Goal: Task Accomplishment & Management: Complete application form

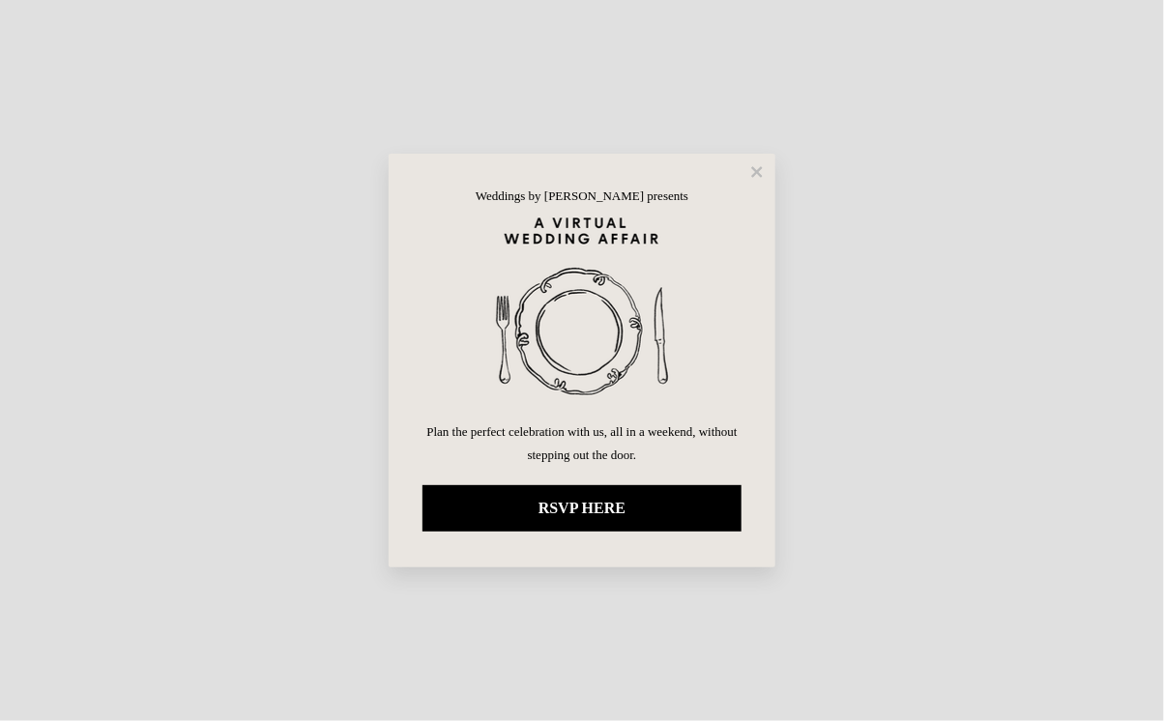
select select "100"
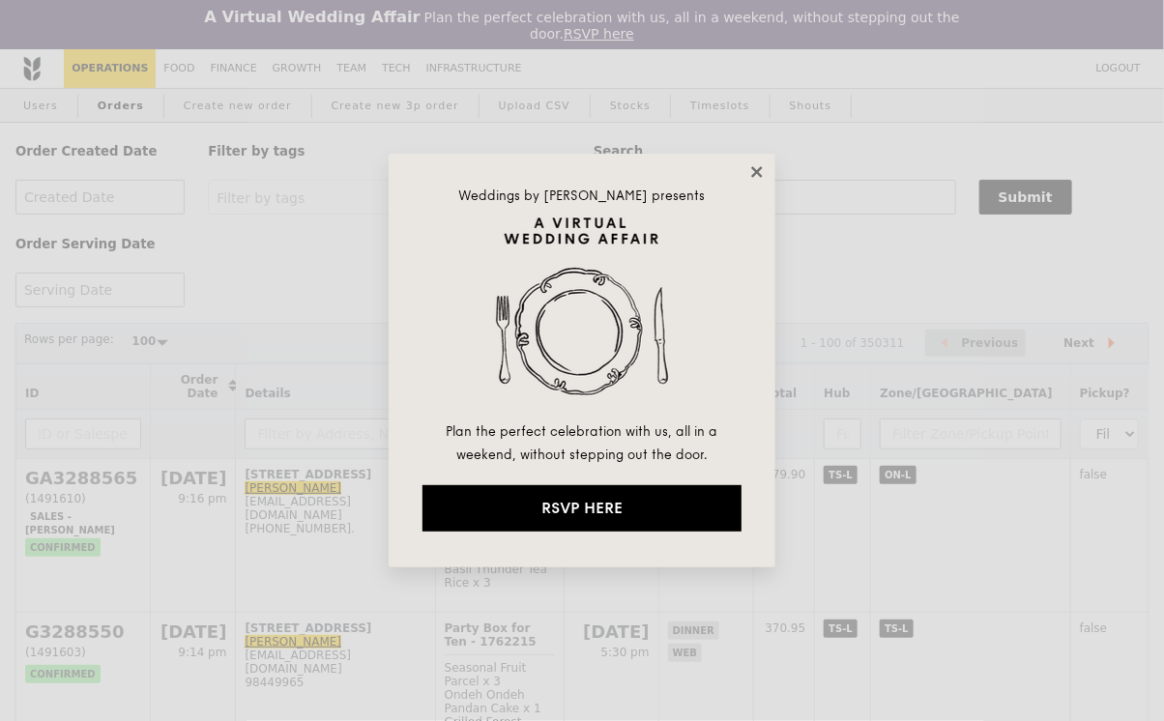
click at [761, 172] on icon at bounding box center [756, 171] width 17 height 17
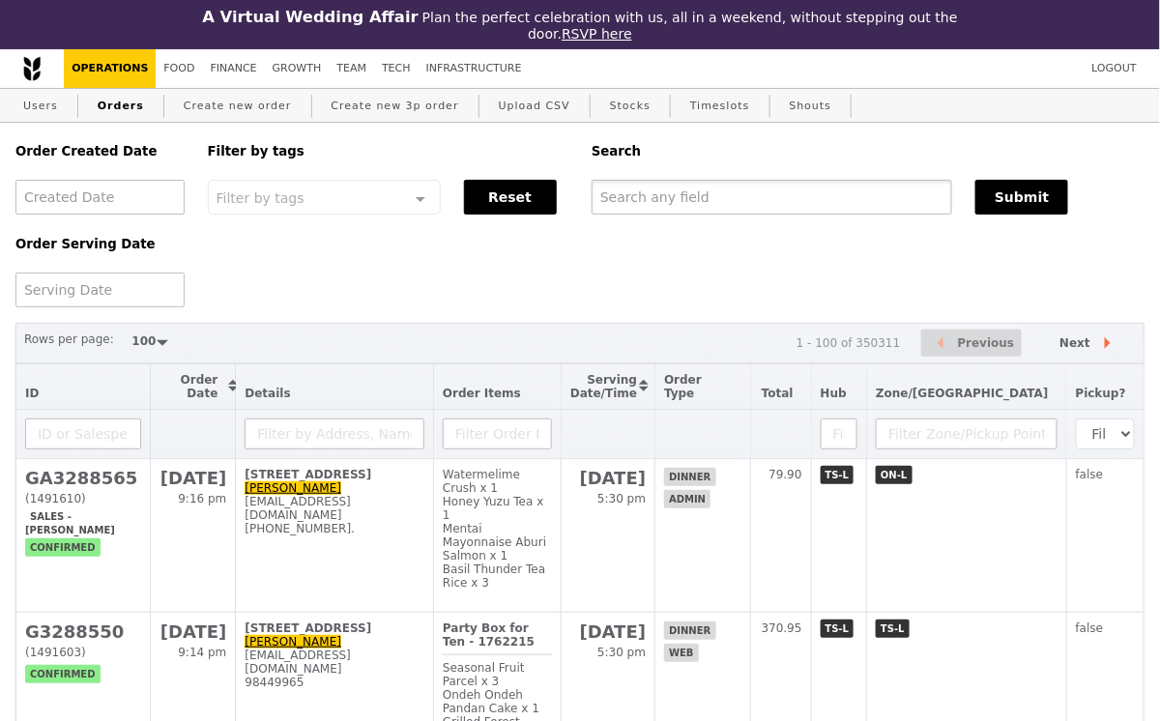
click at [749, 194] on input "text" at bounding box center [772, 197] width 361 height 35
click at [219, 105] on link "Create new order" at bounding box center [238, 106] width 124 height 35
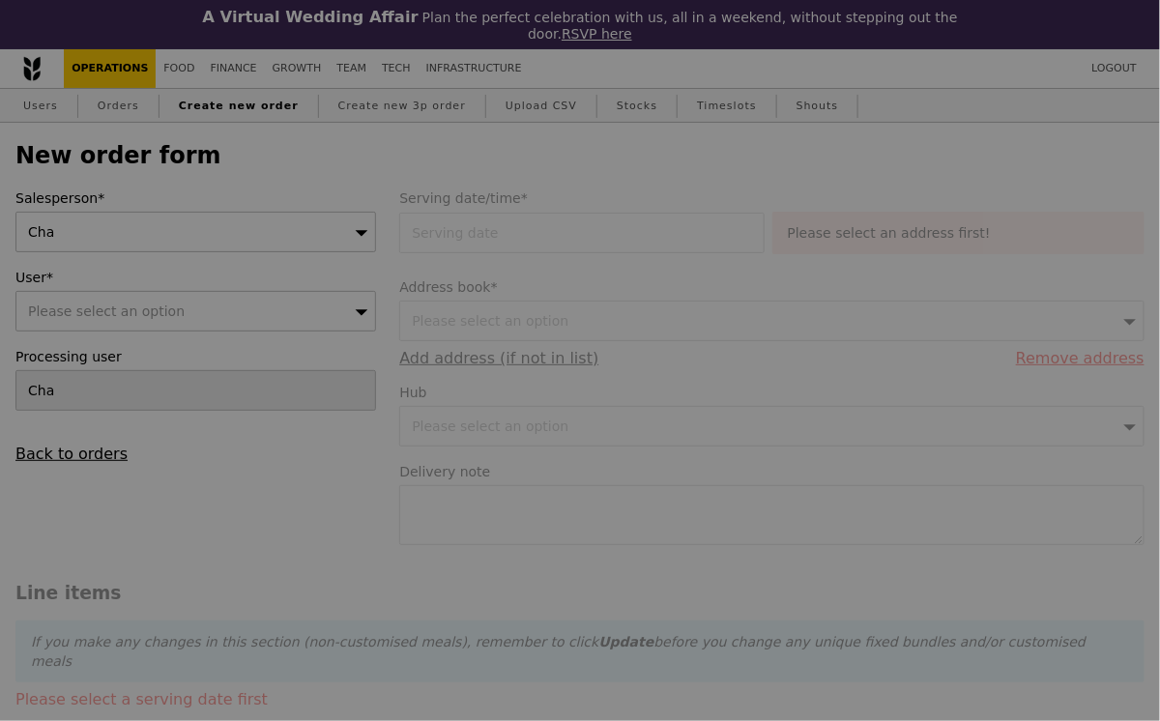
type input "Confirm"
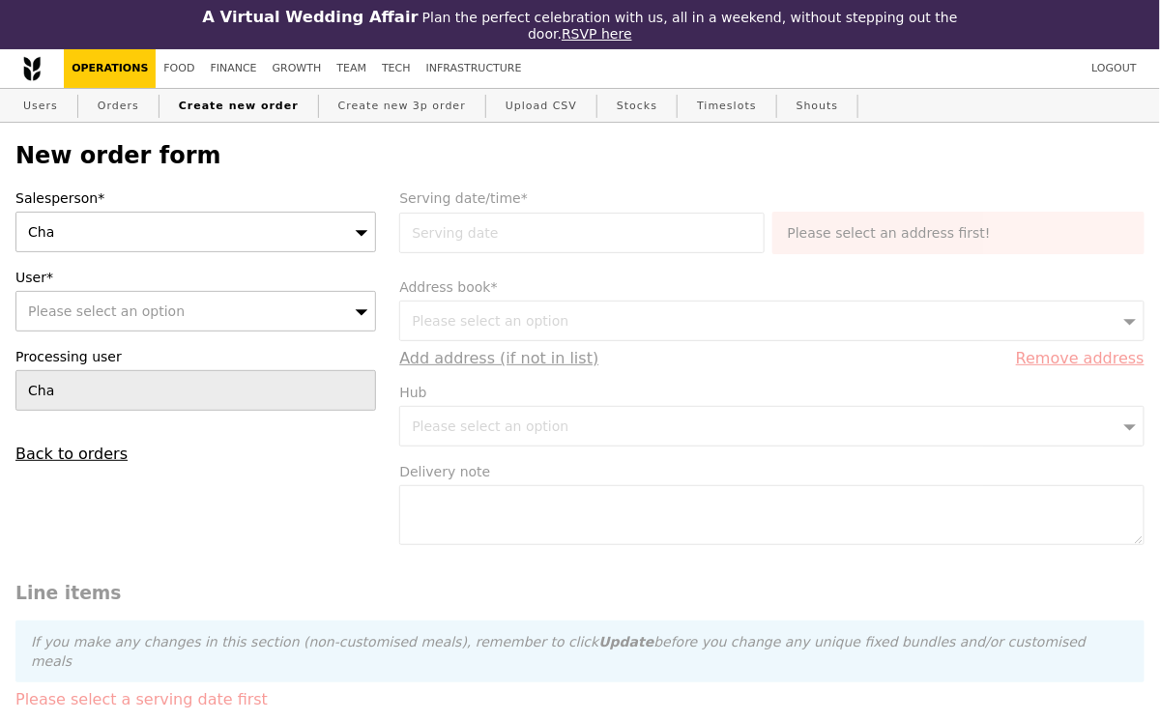
click at [175, 311] on div "Please select an option" at bounding box center [195, 311] width 361 height 41
type input "joey_tc_chien@nni.com.sg"
type input "Confirm"
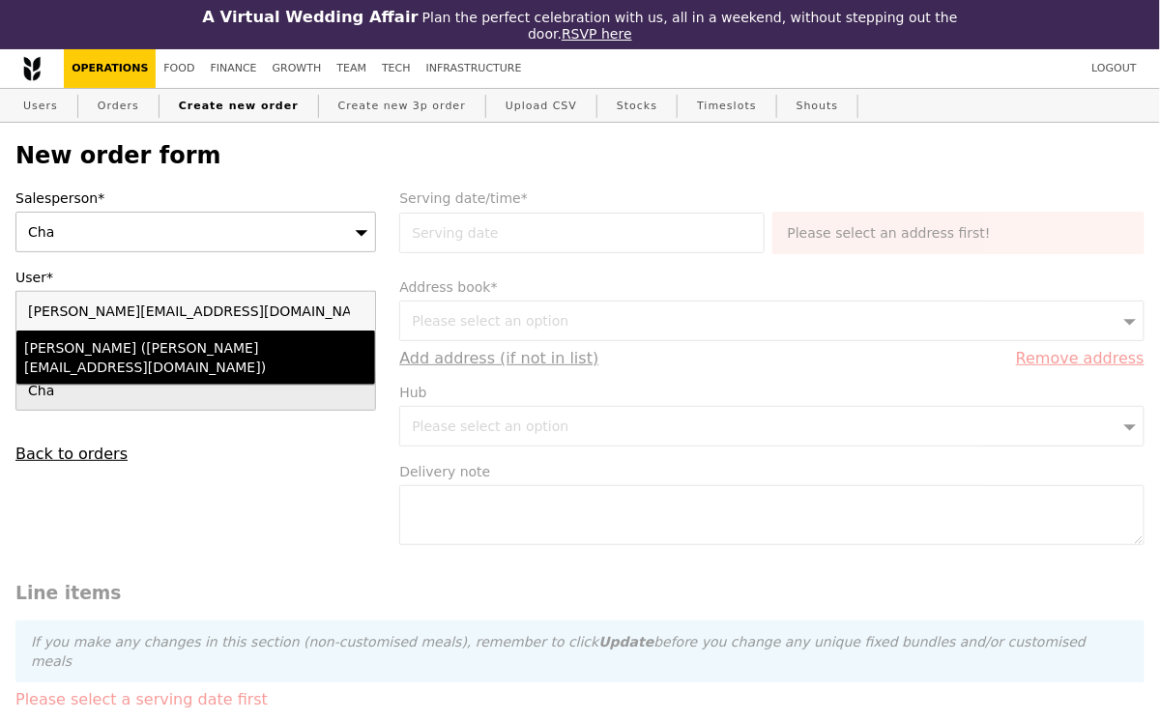
type input "joey_tc_chien@nni.com.sg"
click at [182, 347] on div "Joey Chien (joey_tc_chien@nni.com.sg)" at bounding box center [152, 357] width 257 height 39
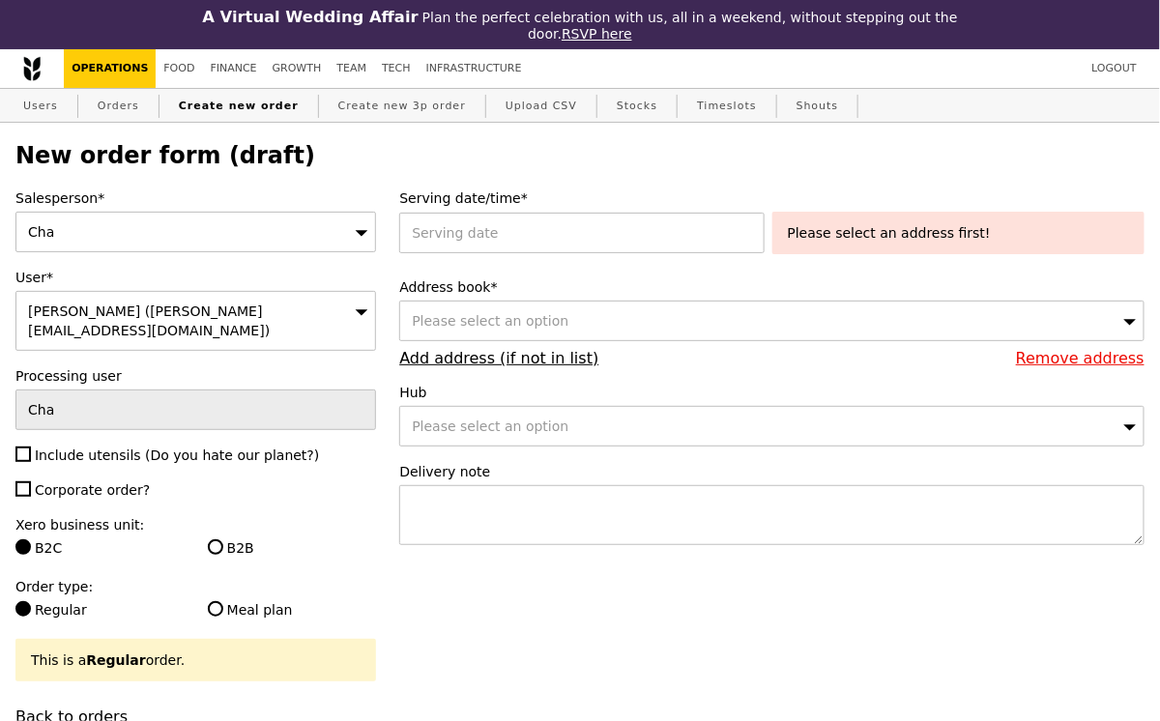
click at [161, 230] on div "Cha" at bounding box center [195, 232] width 361 height 41
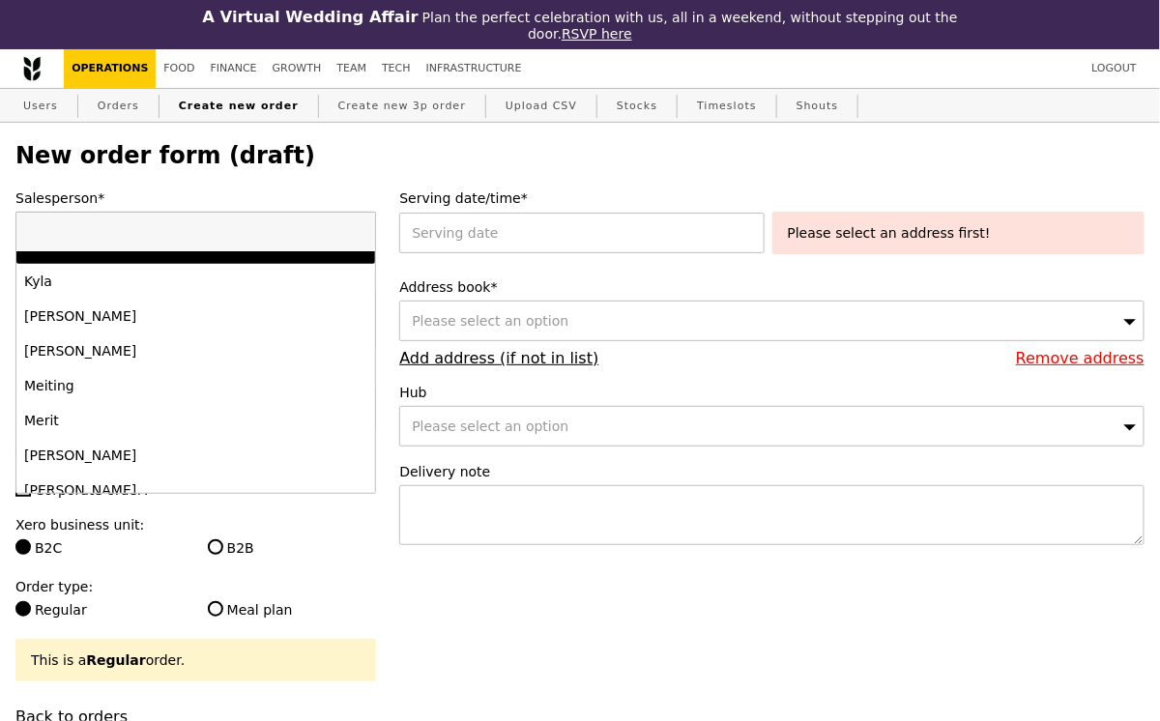
scroll to position [1207, 0]
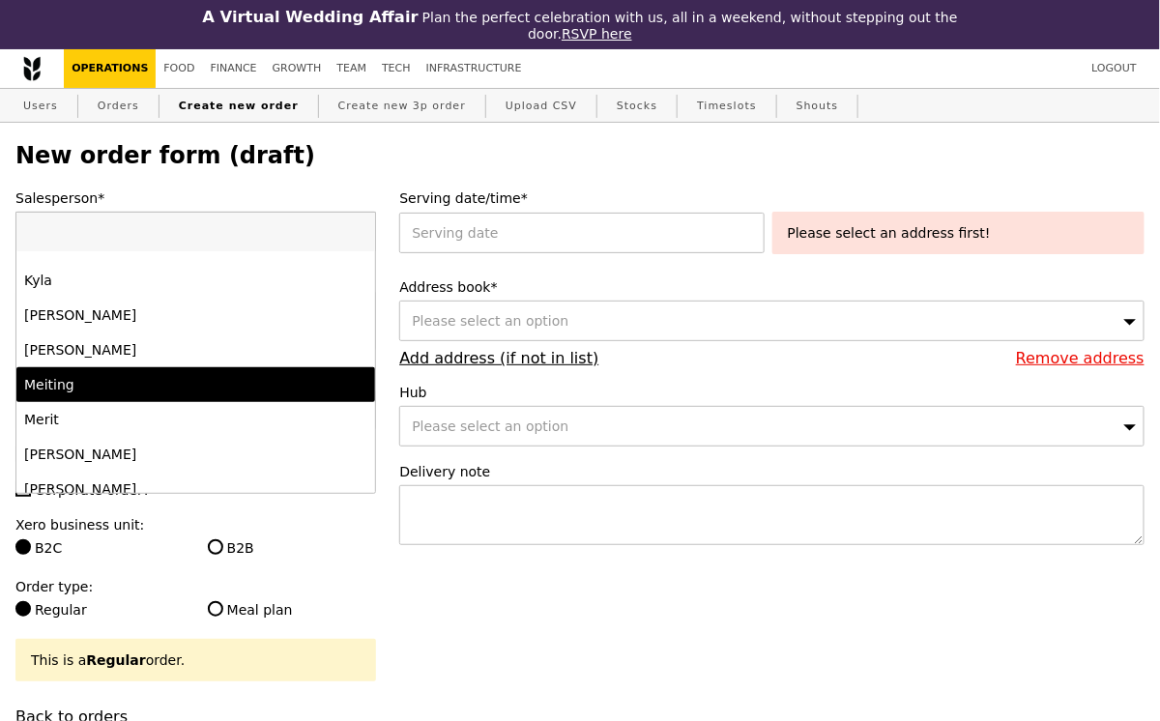
click at [138, 387] on div "Meiting" at bounding box center [152, 384] width 257 height 19
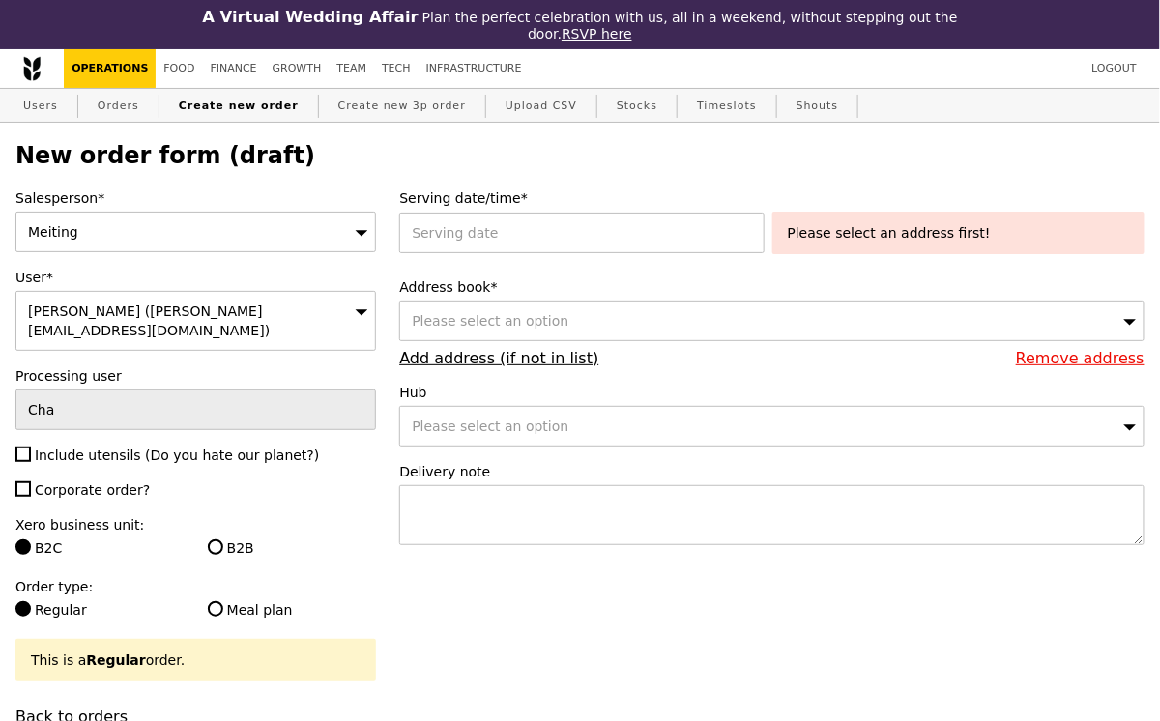
type input "Confirm"
click at [20, 447] on input "Include utensils (Do you hate our planet?)" at bounding box center [22, 454] width 15 height 15
checkbox input "true"
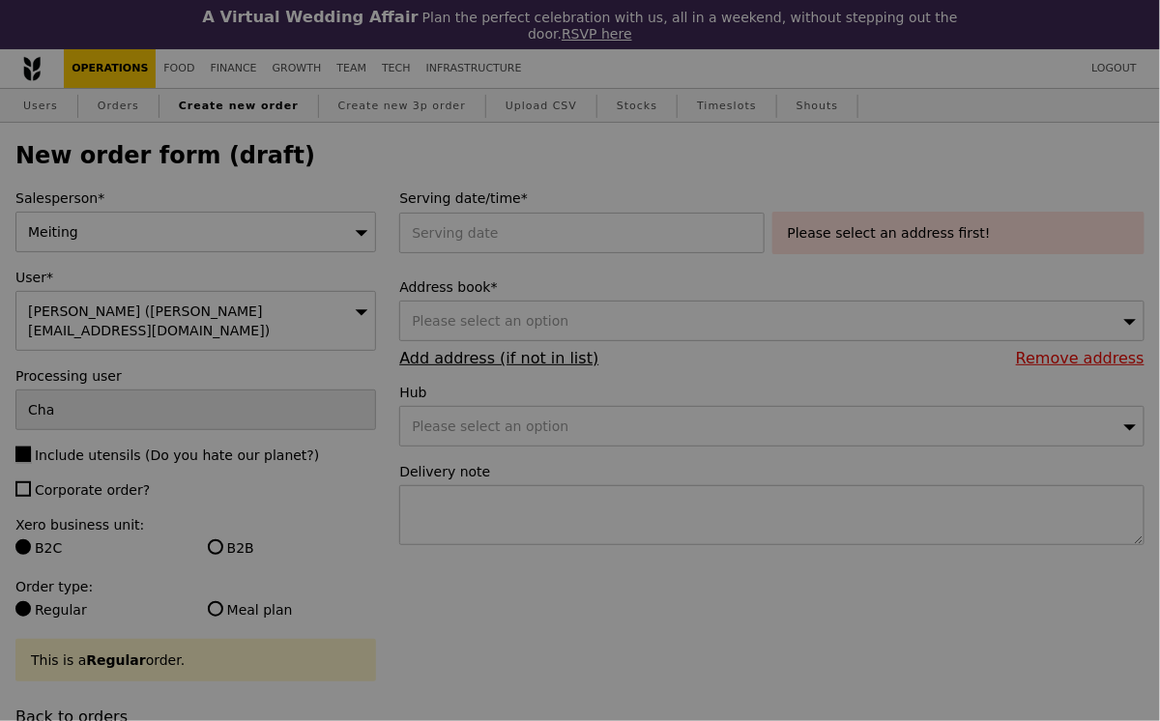
type input "Confirm"
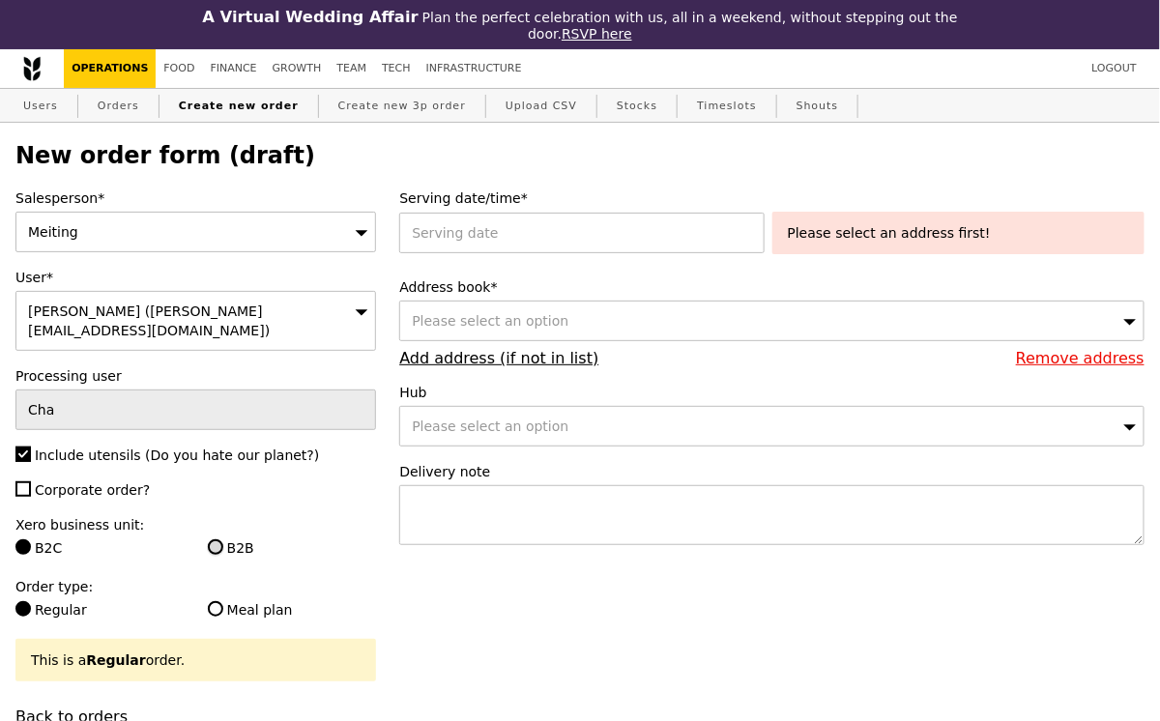
click at [215, 540] on input "B2B" at bounding box center [215, 547] width 15 height 15
radio input "true"
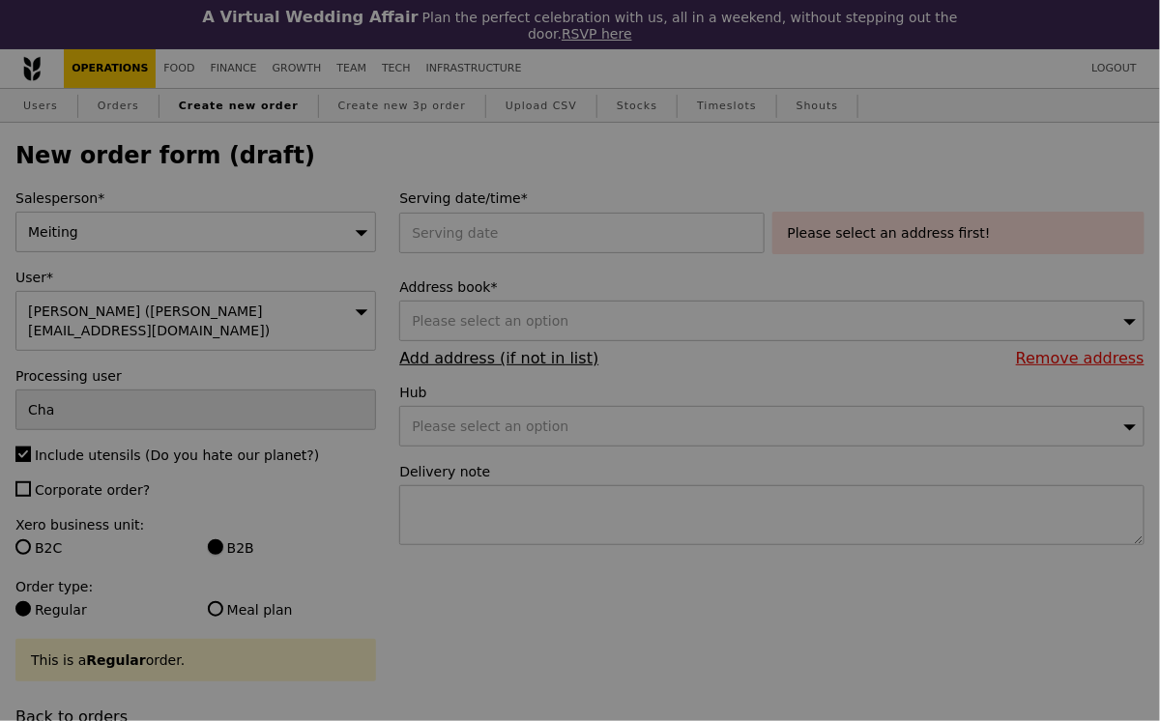
type input "Confirm"
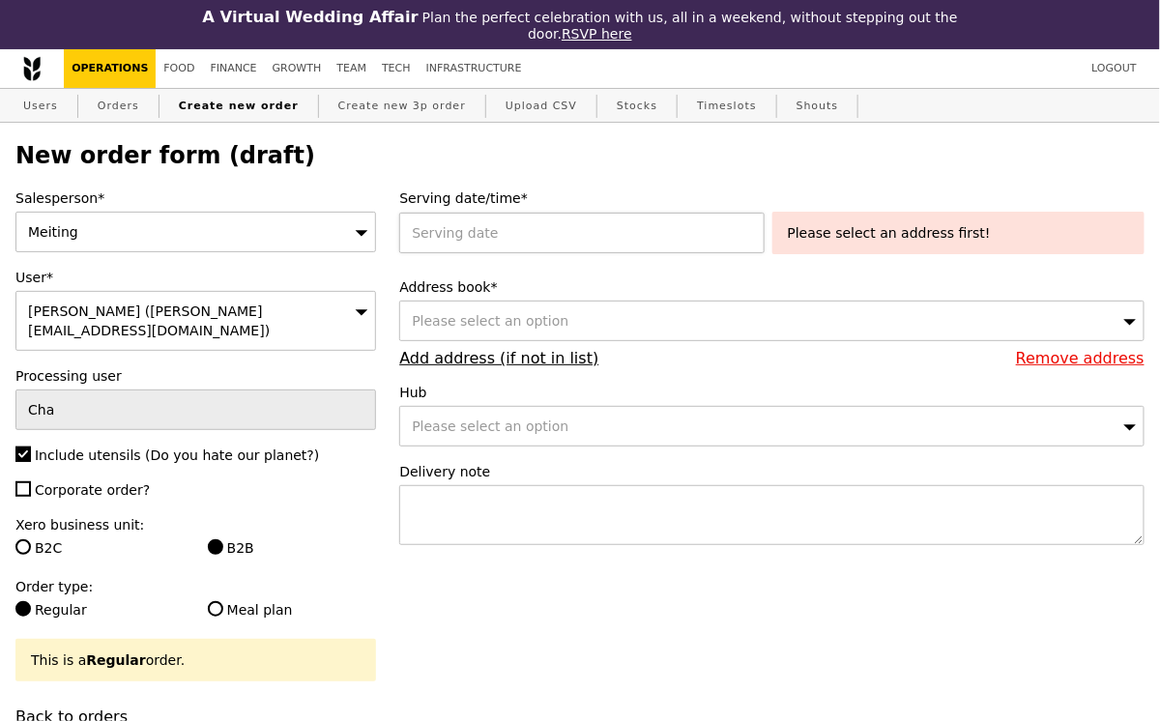
click at [560, 237] on div at bounding box center [585, 233] width 372 height 41
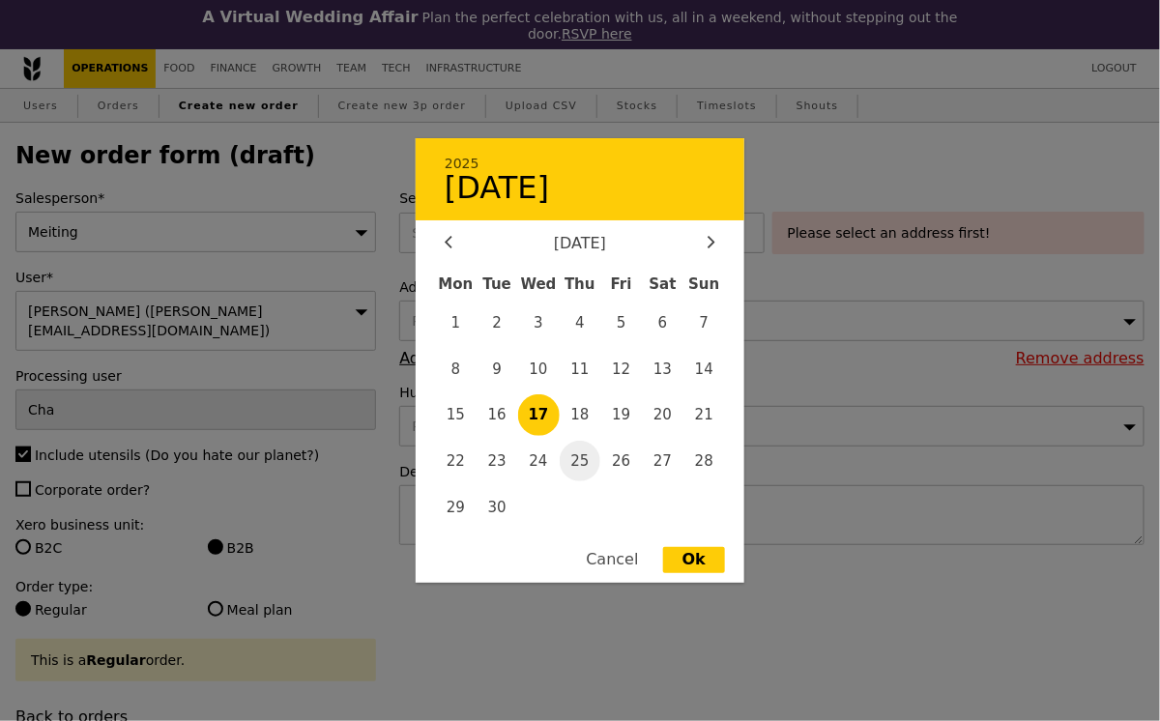
click at [578, 466] on span "25" at bounding box center [581, 462] width 42 height 42
type input "25 Sep 2025"
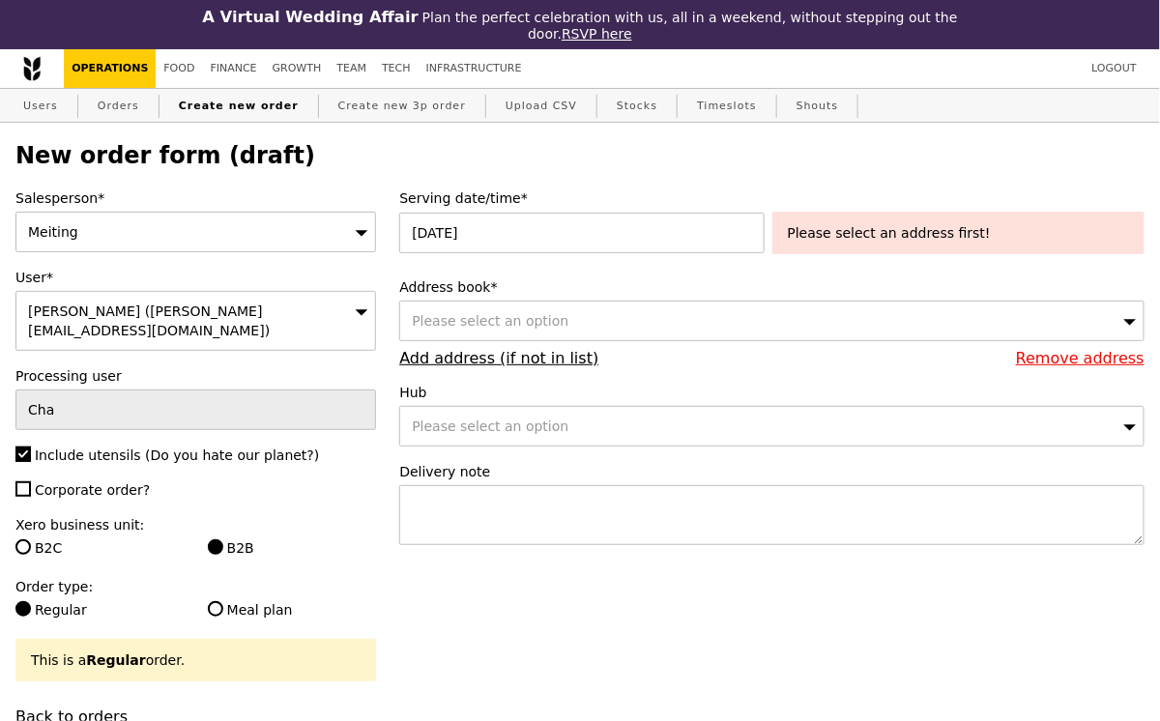
click at [904, 231] on div "Please select an address first!" at bounding box center [958, 232] width 341 height 19
click at [625, 312] on div "Please select an option" at bounding box center [772, 321] width 746 height 41
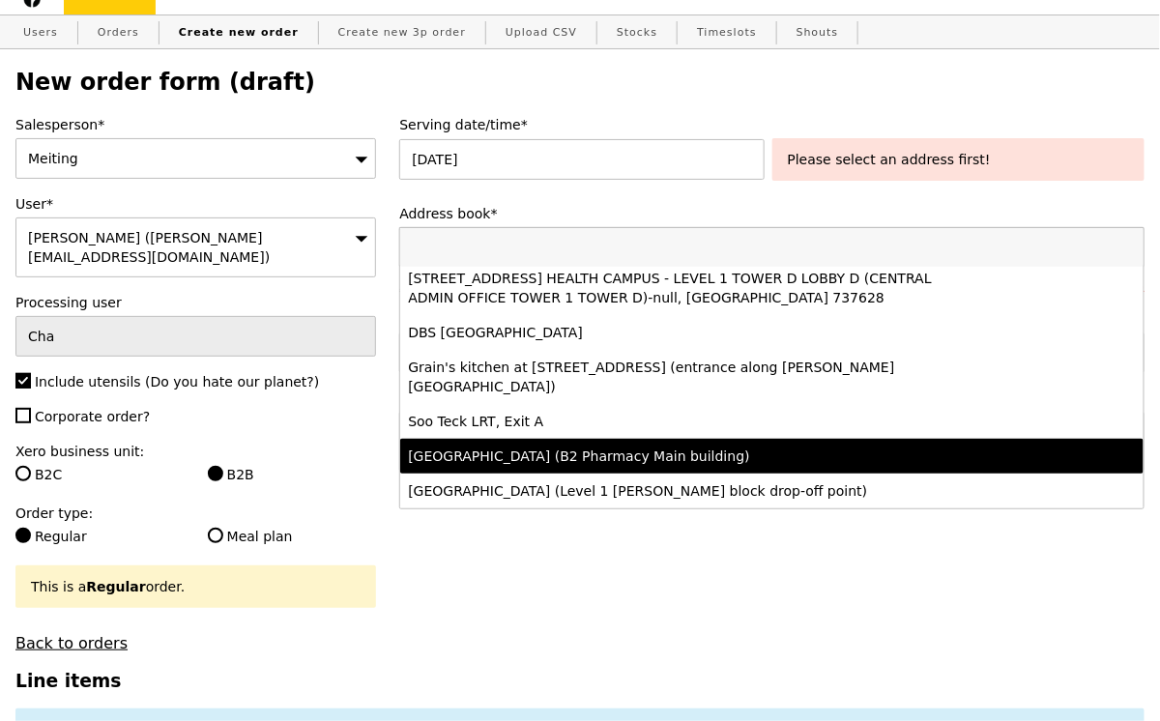
scroll to position [77, 0]
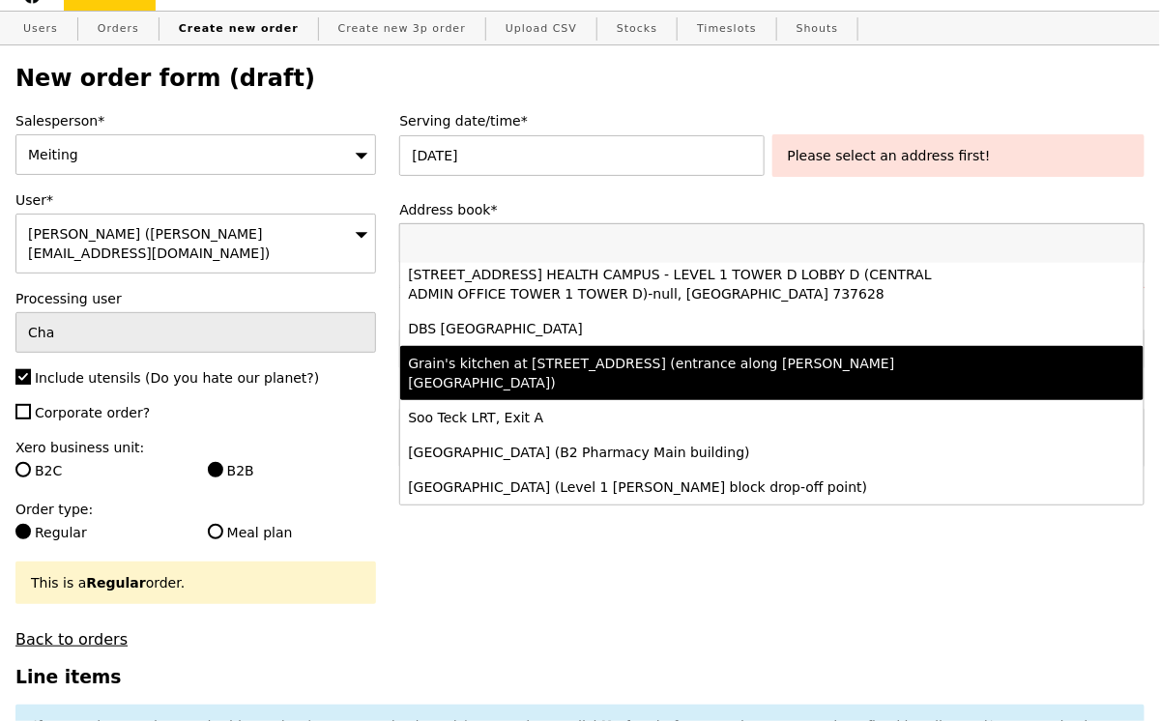
click at [571, 382] on div "Grain's kitchen at 5 Burn Road #05-01 (entrance along Harrison Road)" at bounding box center [680, 373] width 545 height 39
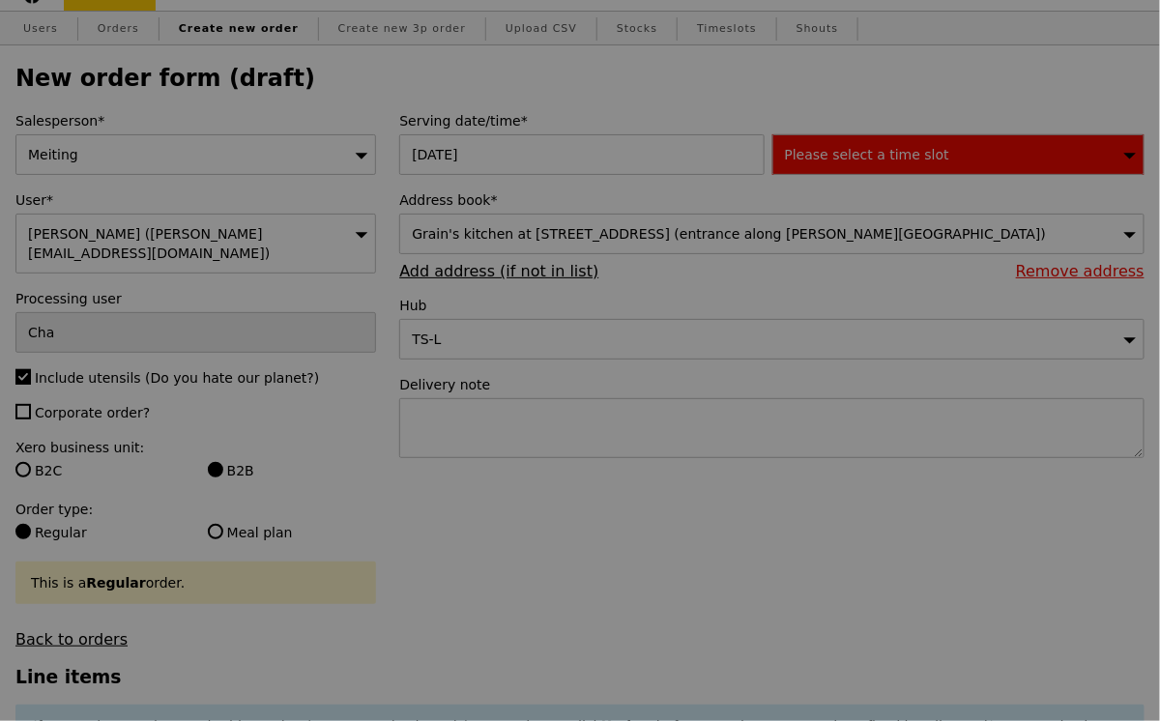
type input "Confirm"
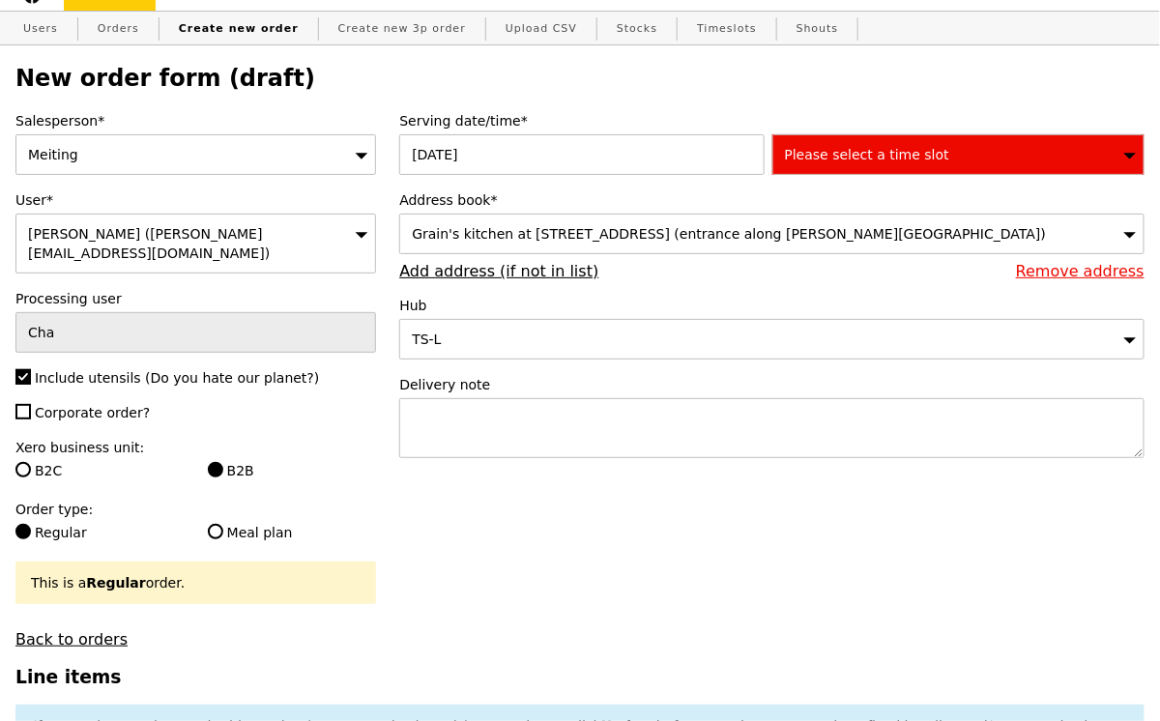
click at [821, 152] on span "Please select a time slot" at bounding box center [867, 154] width 164 height 15
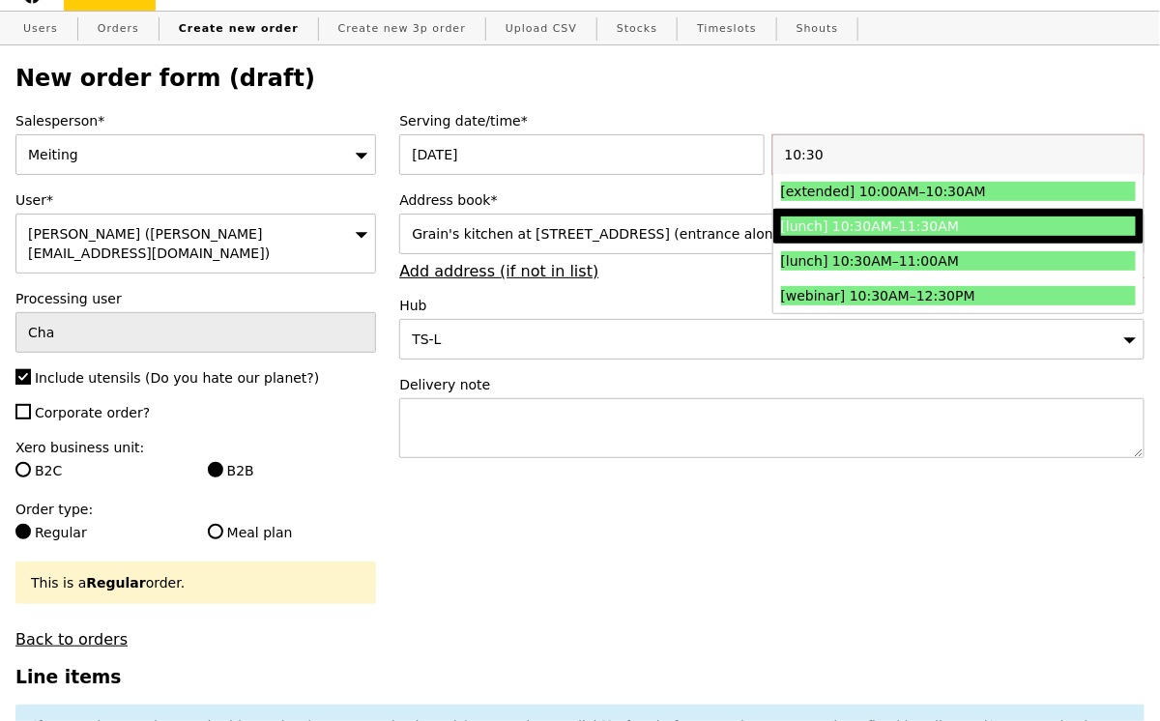
type input "10:30"
click at [923, 223] on div "[lunch] 10:30AM–11:30AM" at bounding box center [914, 226] width 266 height 19
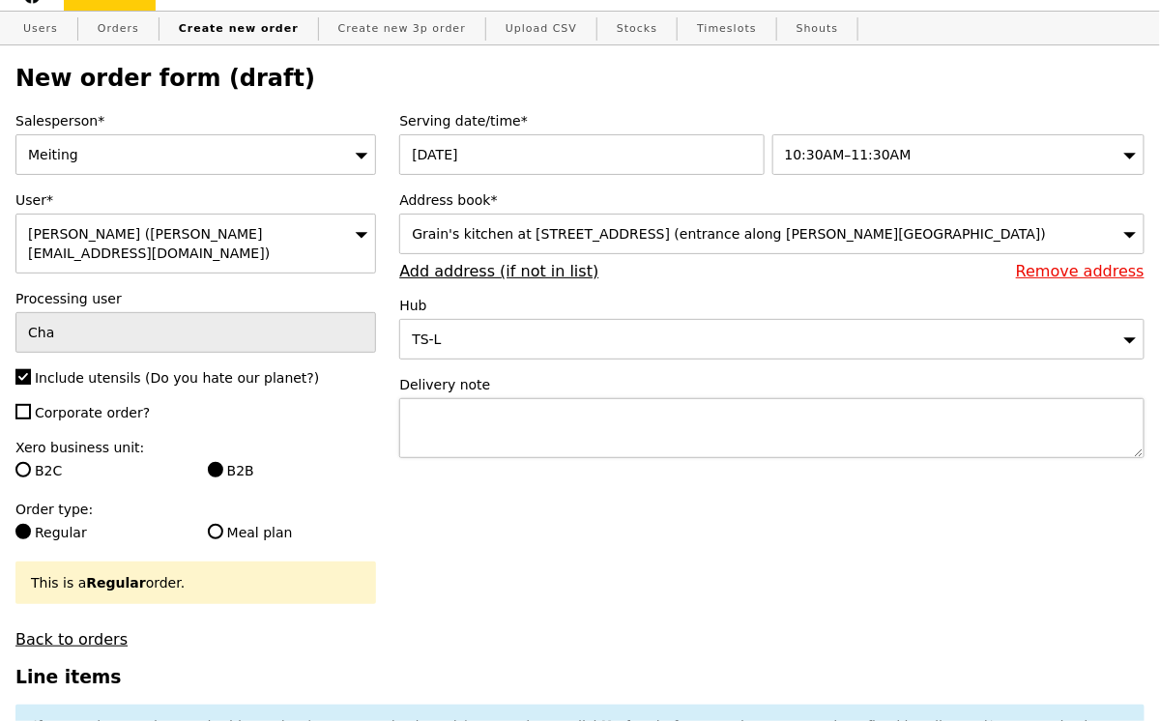
type input "Confirm"
click at [544, 450] on textarea at bounding box center [772, 428] width 746 height 60
paste textarea "Q0702"
type textarea "Deliver under EO: Q0702"
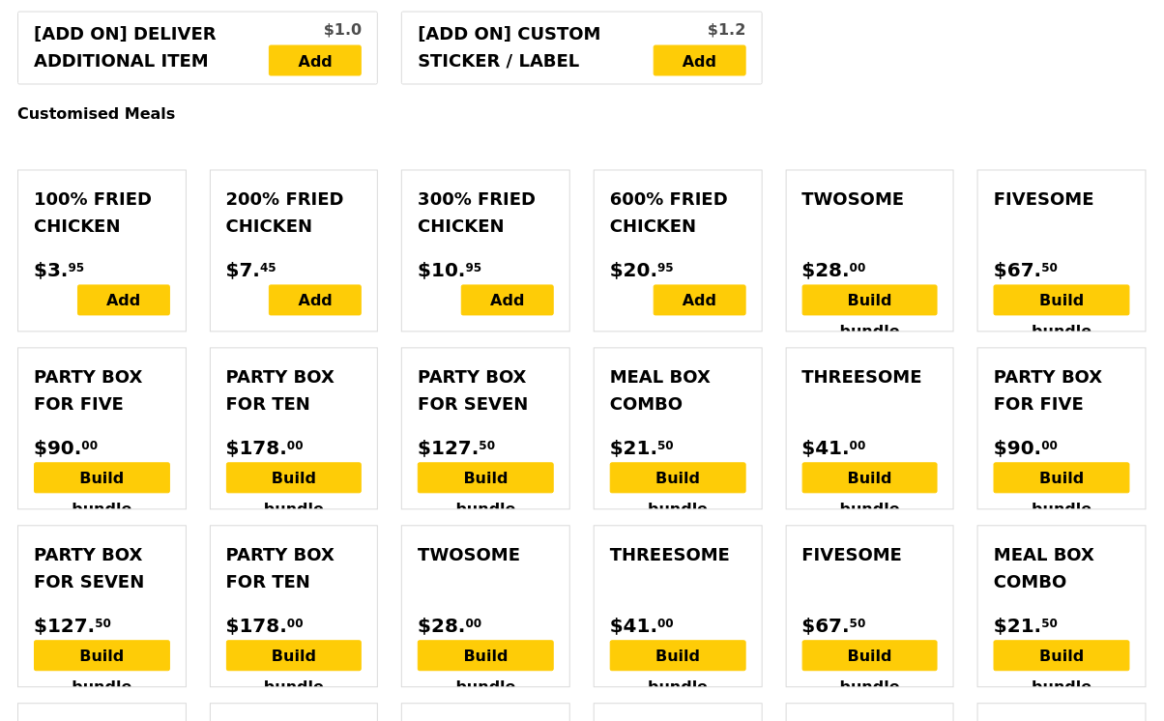
scroll to position [962, 0]
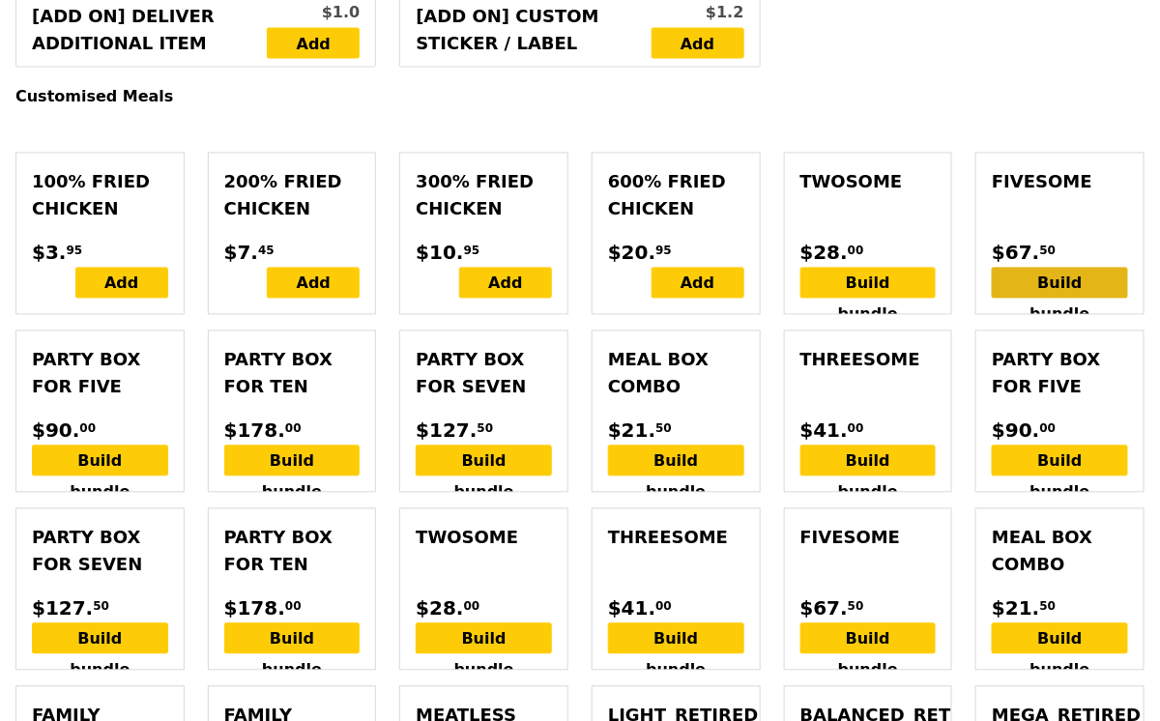
click at [1031, 268] on div "Build bundle" at bounding box center [1060, 283] width 136 height 31
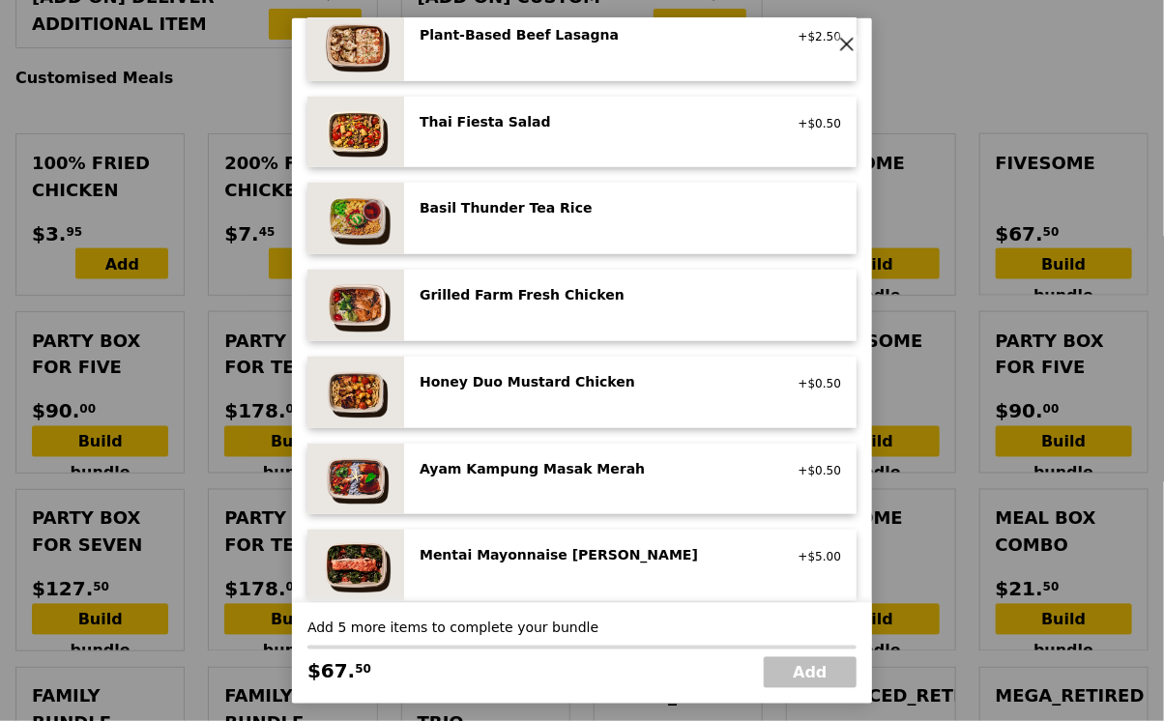
scroll to position [285, 0]
click at [396, 303] on img at bounding box center [356, 305] width 97 height 72
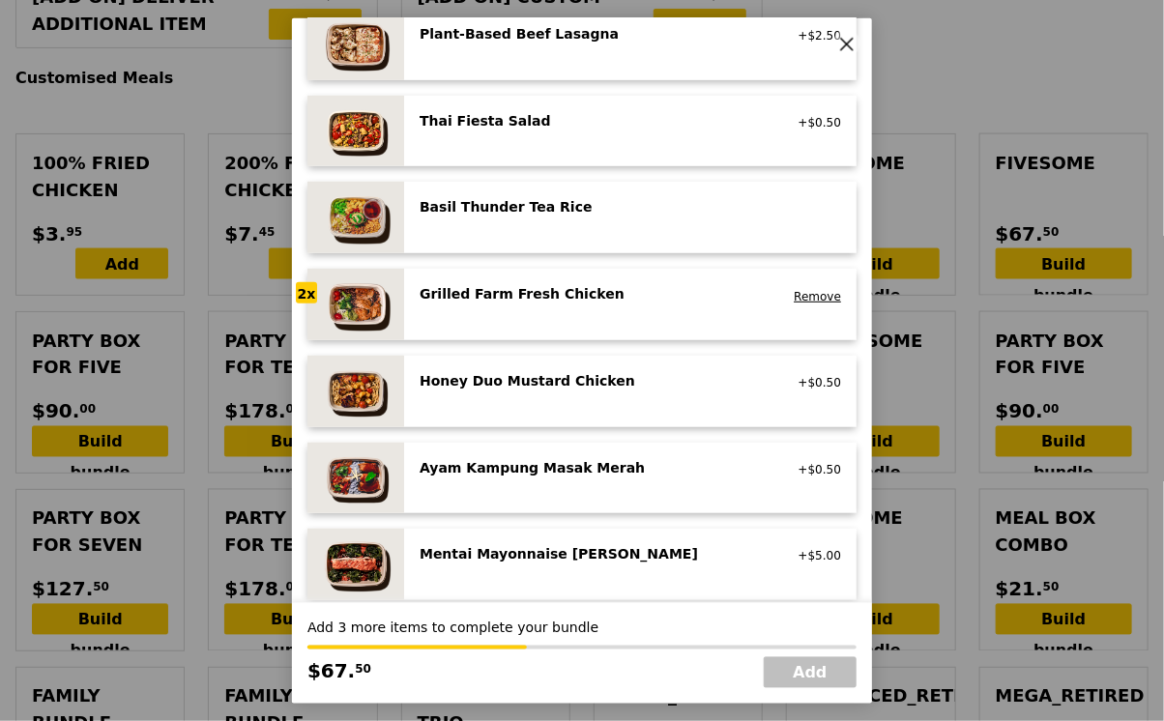
click at [396, 303] on img at bounding box center [356, 305] width 97 height 72
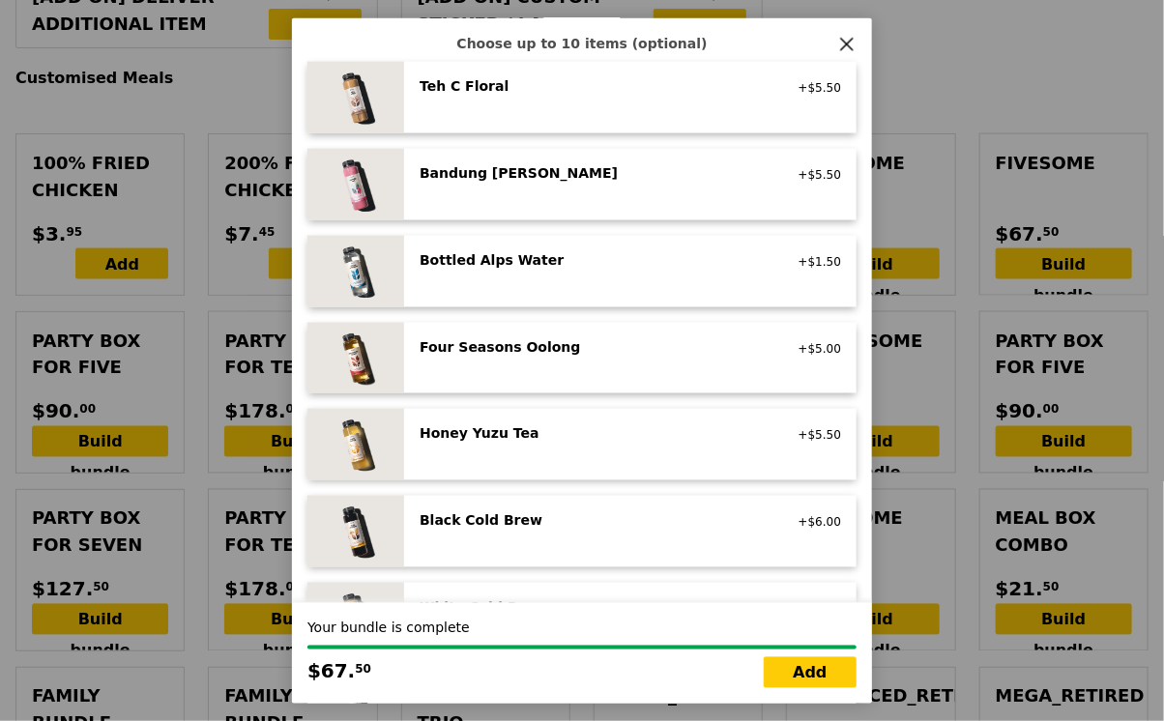
scroll to position [1986, 0]
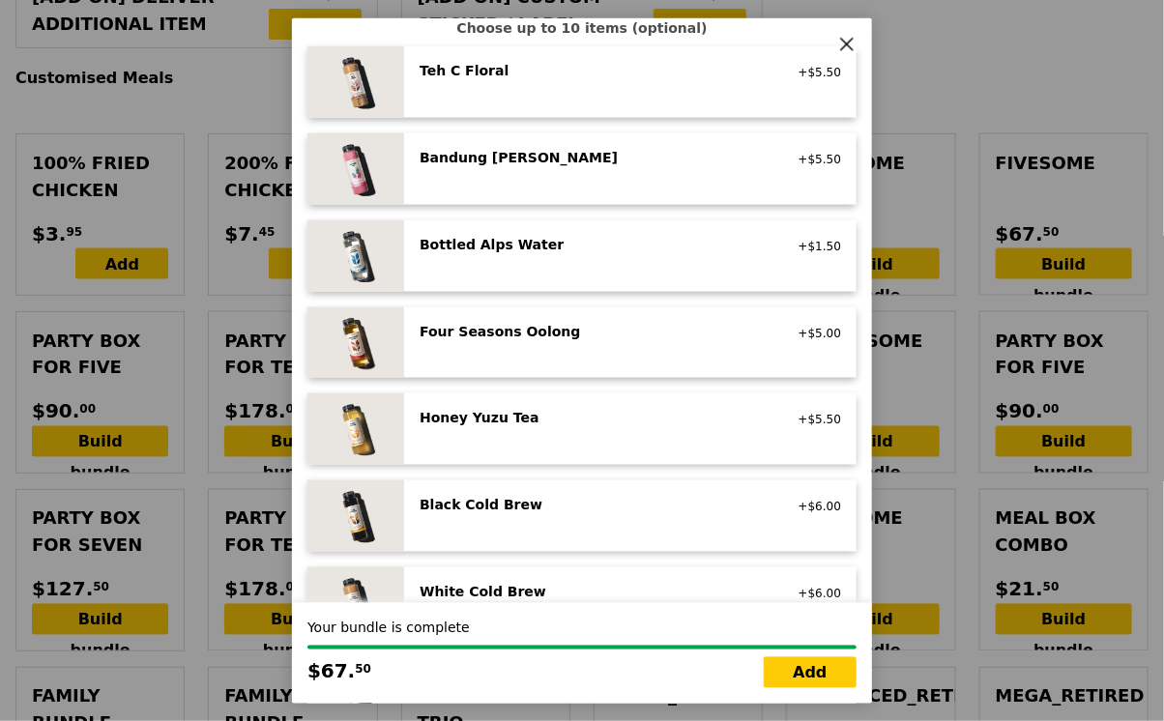
click at [517, 332] on div "Four Seasons Oolong" at bounding box center [593, 331] width 347 height 19
click at [484, 414] on div "Honey Yuzu Tea" at bounding box center [593, 418] width 347 height 19
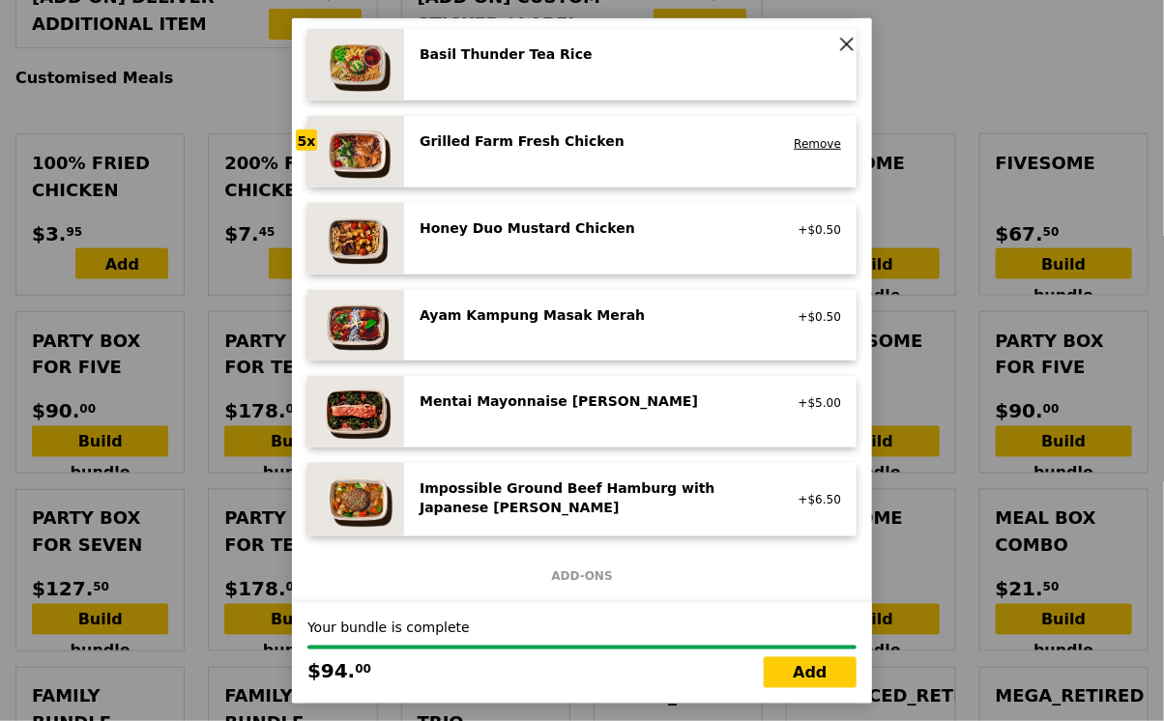
scroll to position [0, 0]
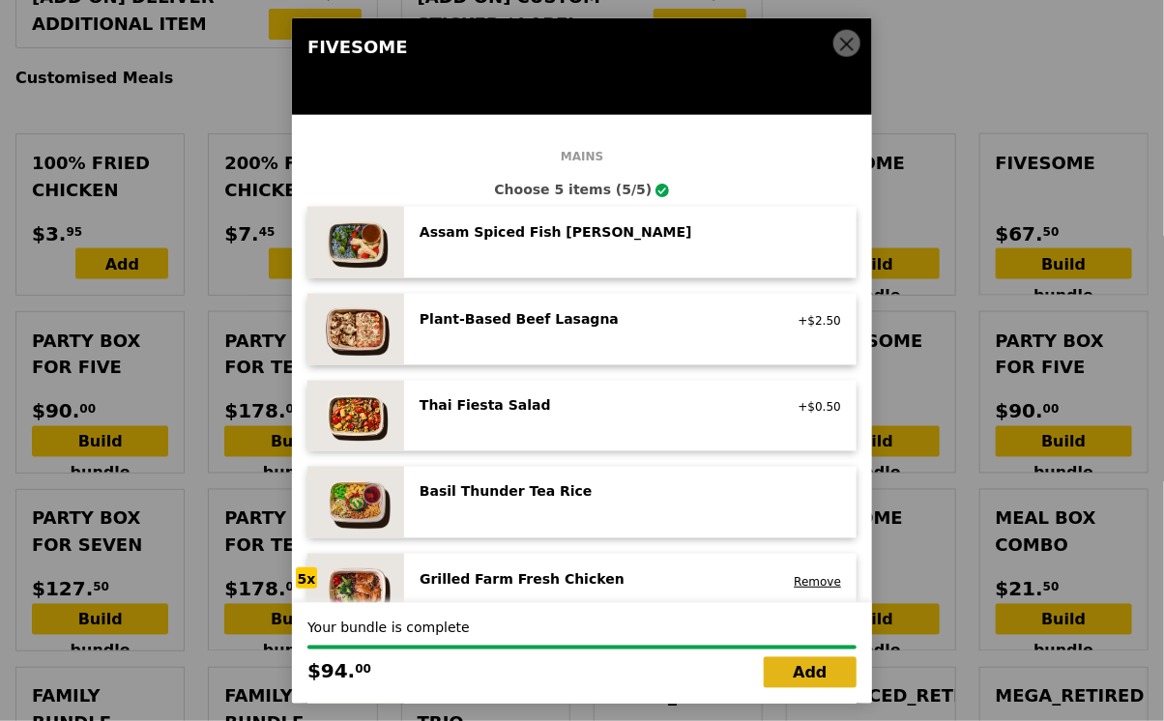
click at [819, 675] on link "Add" at bounding box center [810, 672] width 93 height 31
type input "Loading..."
type input "94.00"
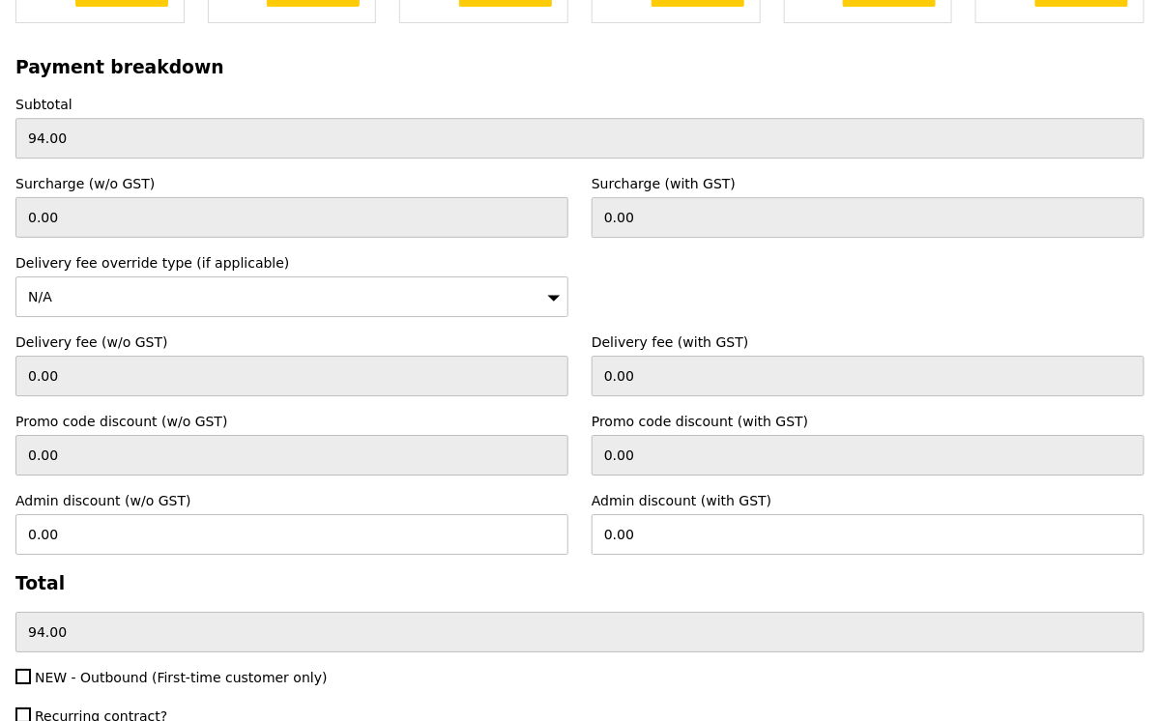
scroll to position [5869, 0]
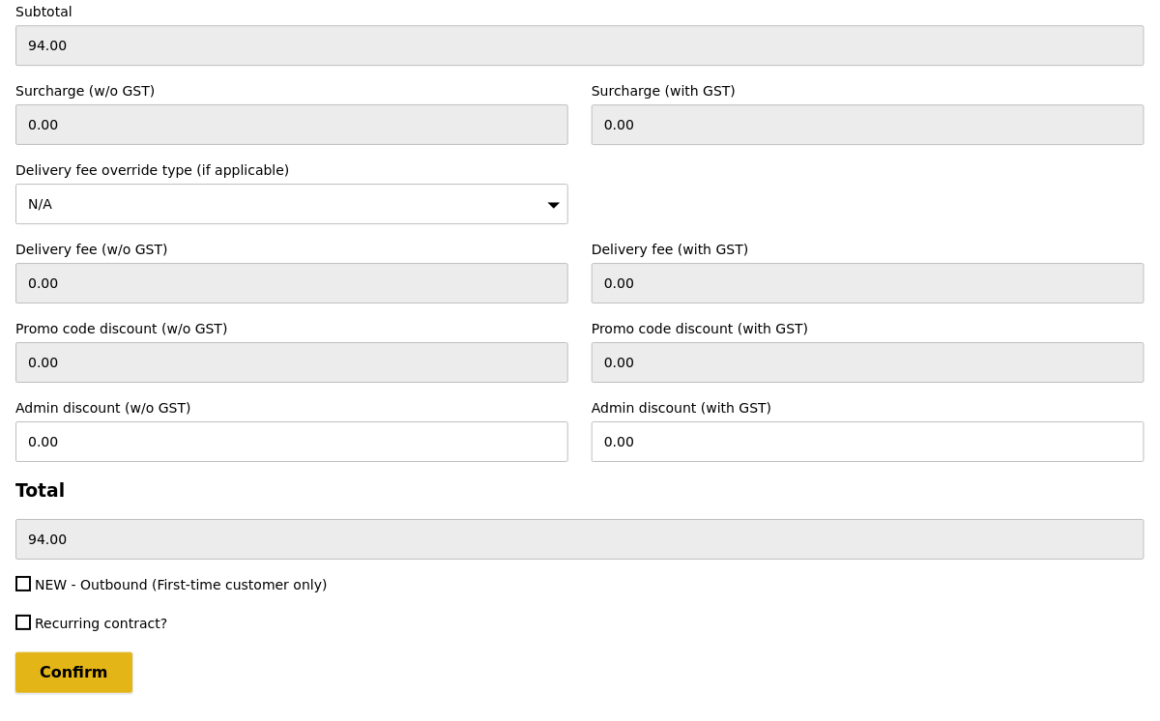
click at [101, 653] on input "Confirm" at bounding box center [73, 673] width 117 height 41
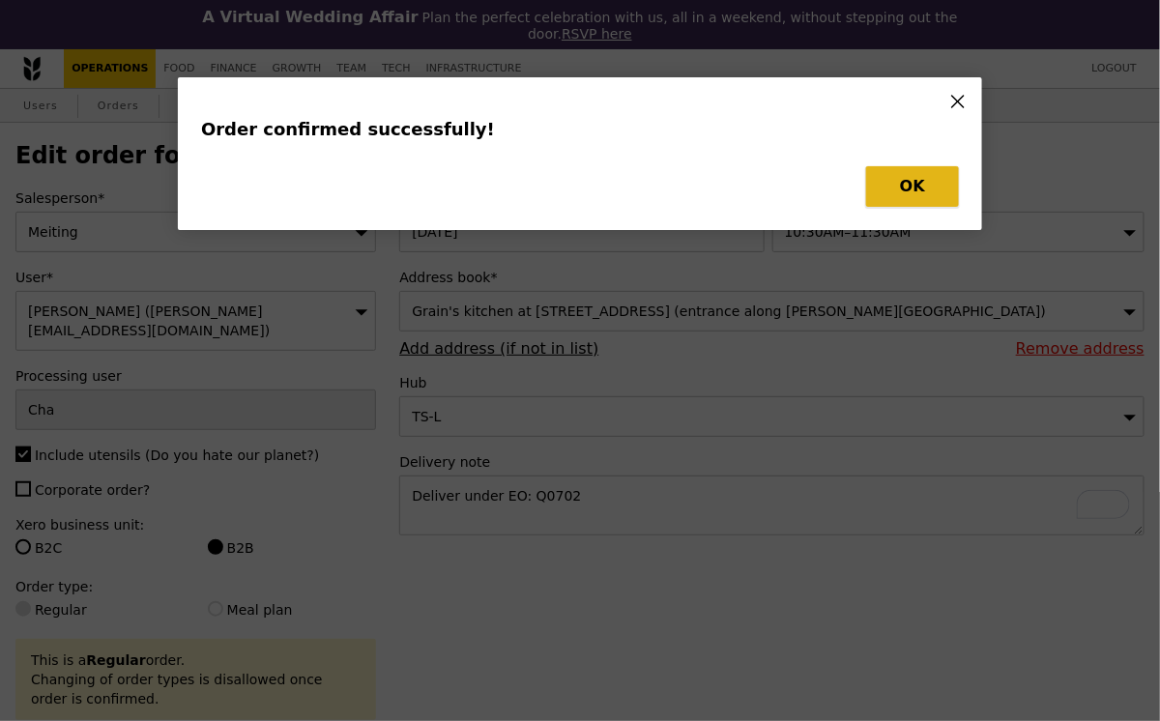
click at [930, 193] on button "OK" at bounding box center [912, 186] width 93 height 41
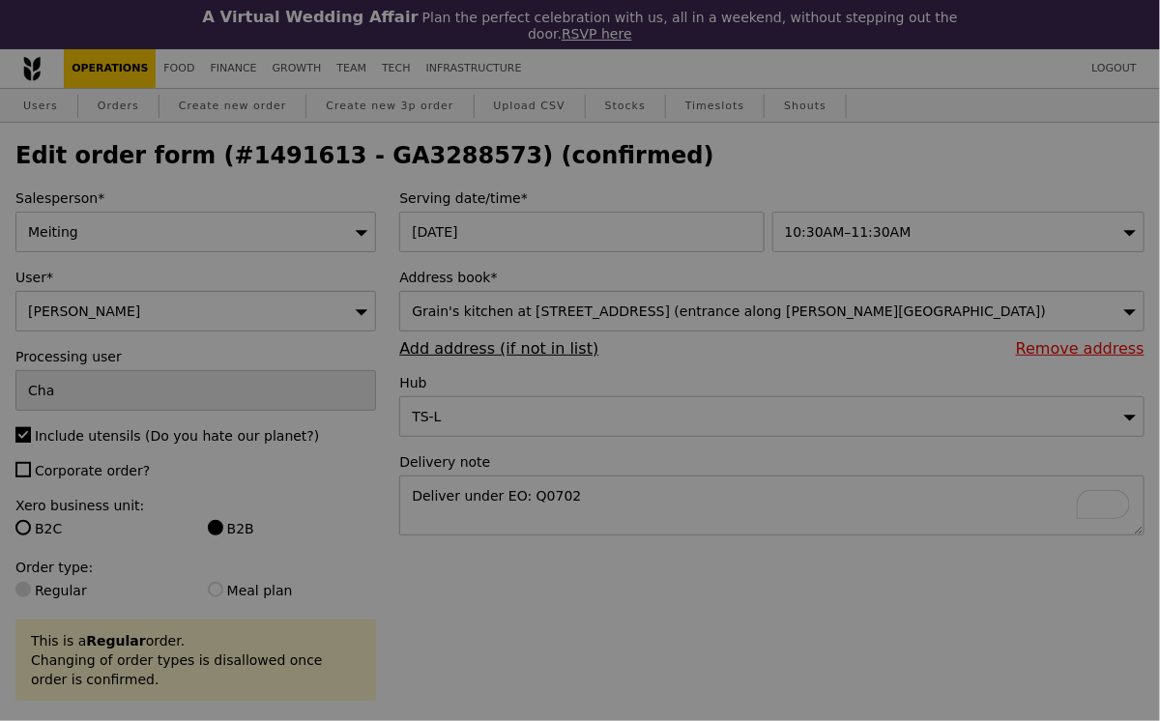
type input "Update"
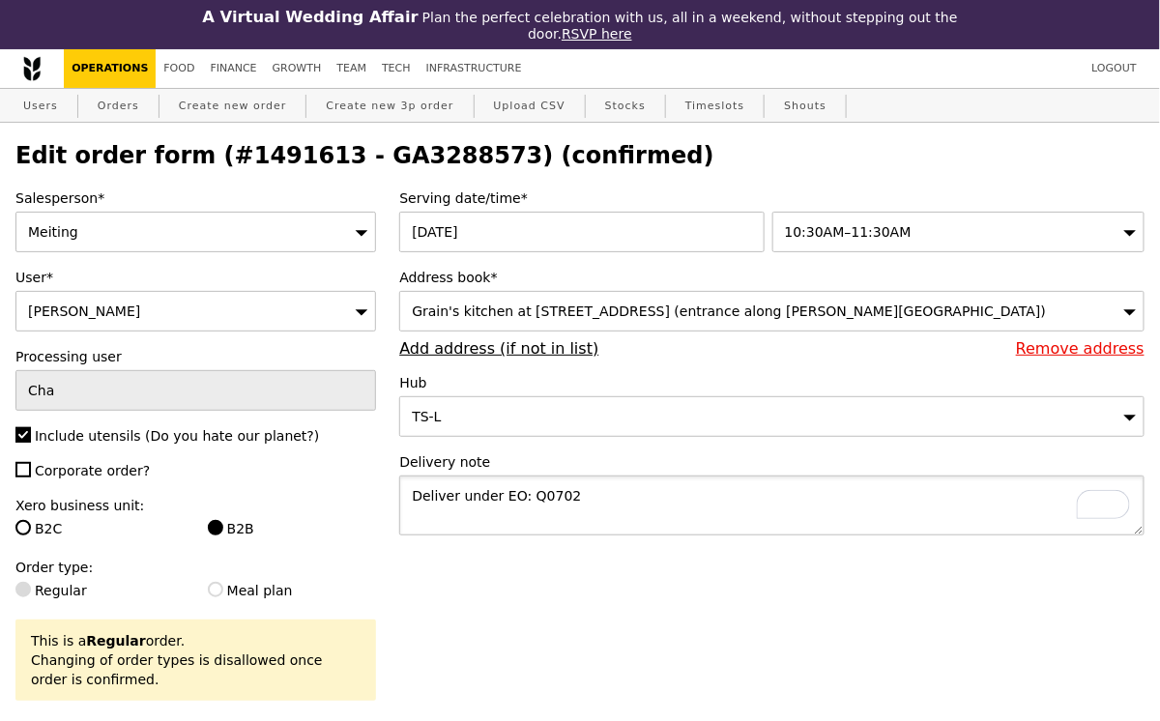
click at [584, 500] on textarea "Deliver under EO: Q0702" at bounding box center [772, 506] width 746 height 60
drag, startPoint x: 584, startPoint y: 500, endPoint x: 379, endPoint y: 487, distance: 205.4
click at [737, 345] on div "Address book* Grain's kitchen at 5 Burn Road #05-01 (entrance along Harrison Ro…" at bounding box center [772, 313] width 746 height 90
click at [855, 312] on div "Grain's kitchen at 5 Burn Road #05-01 (entrance along Harrison Road)" at bounding box center [772, 311] width 746 height 41
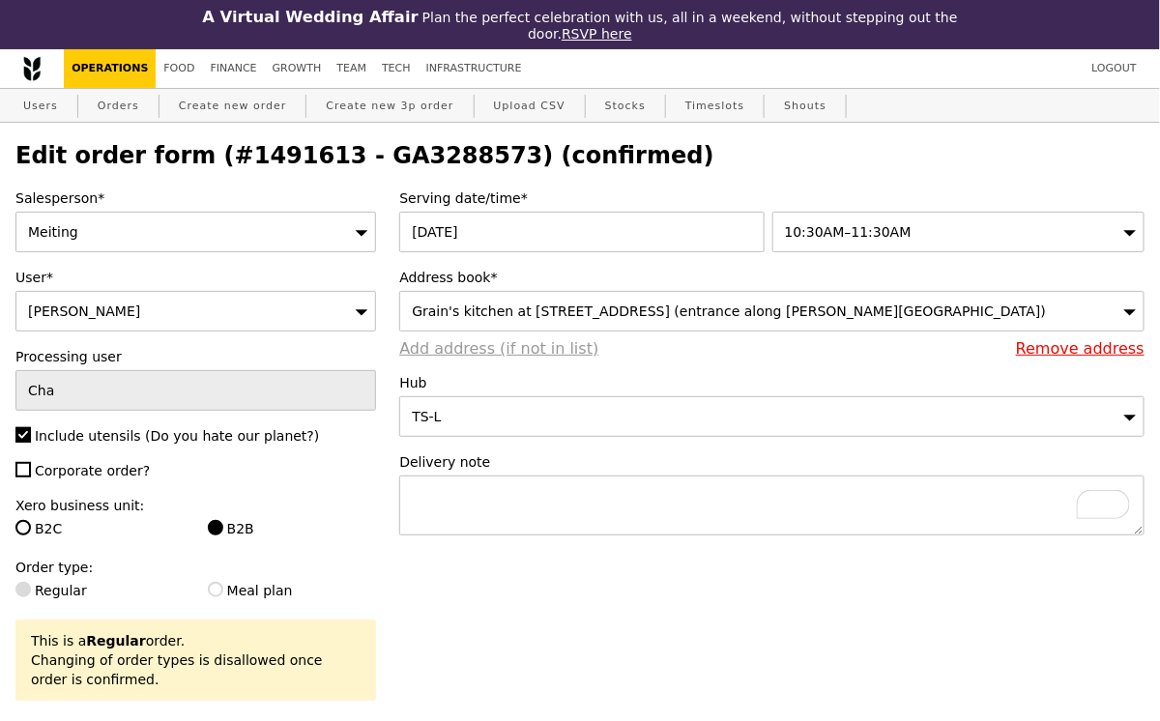
click at [521, 347] on link "Add address (if not in list)" at bounding box center [498, 348] width 199 height 18
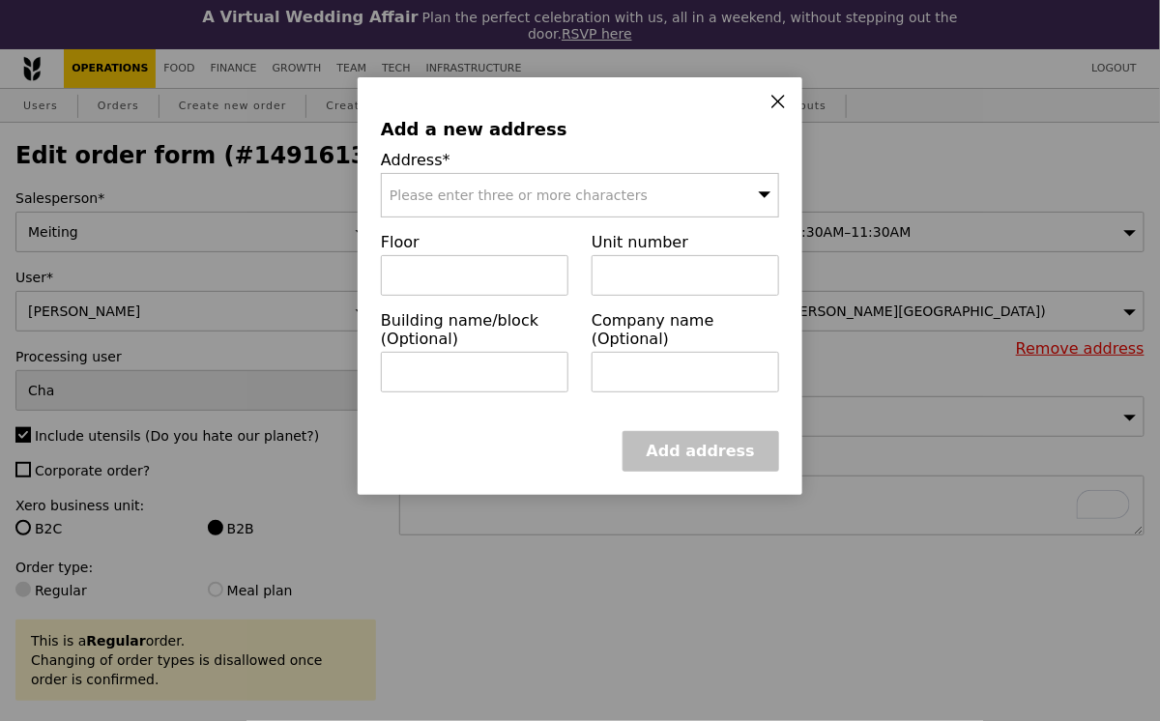
click at [519, 197] on span "Please enter three or more characters" at bounding box center [519, 195] width 258 height 15
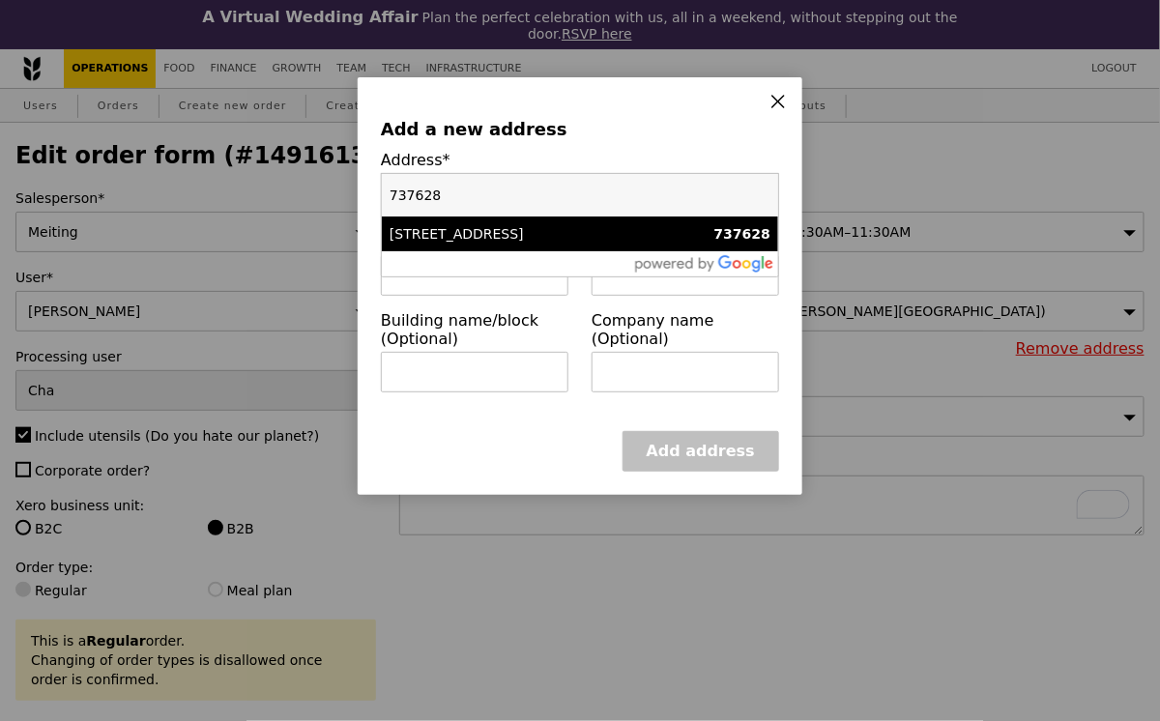
type input "737628"
click at [507, 240] on div "17 Woodlands Dr 17" at bounding box center [533, 233] width 286 height 19
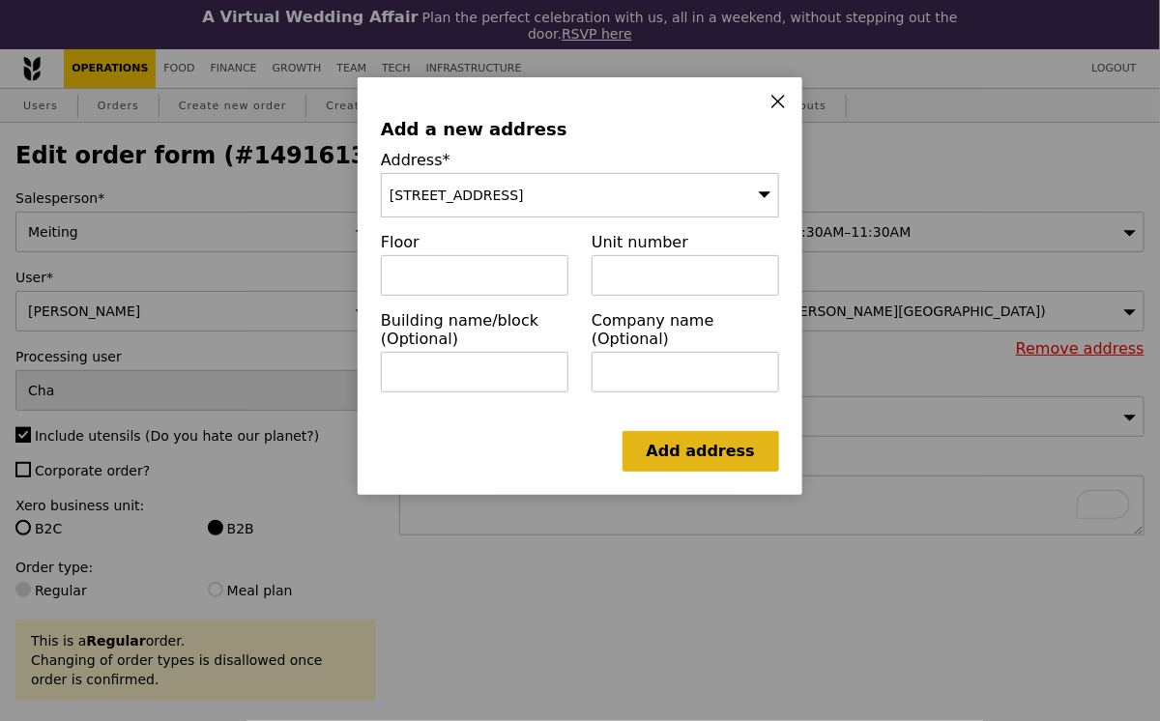
click at [716, 445] on link "Add address" at bounding box center [701, 451] width 157 height 41
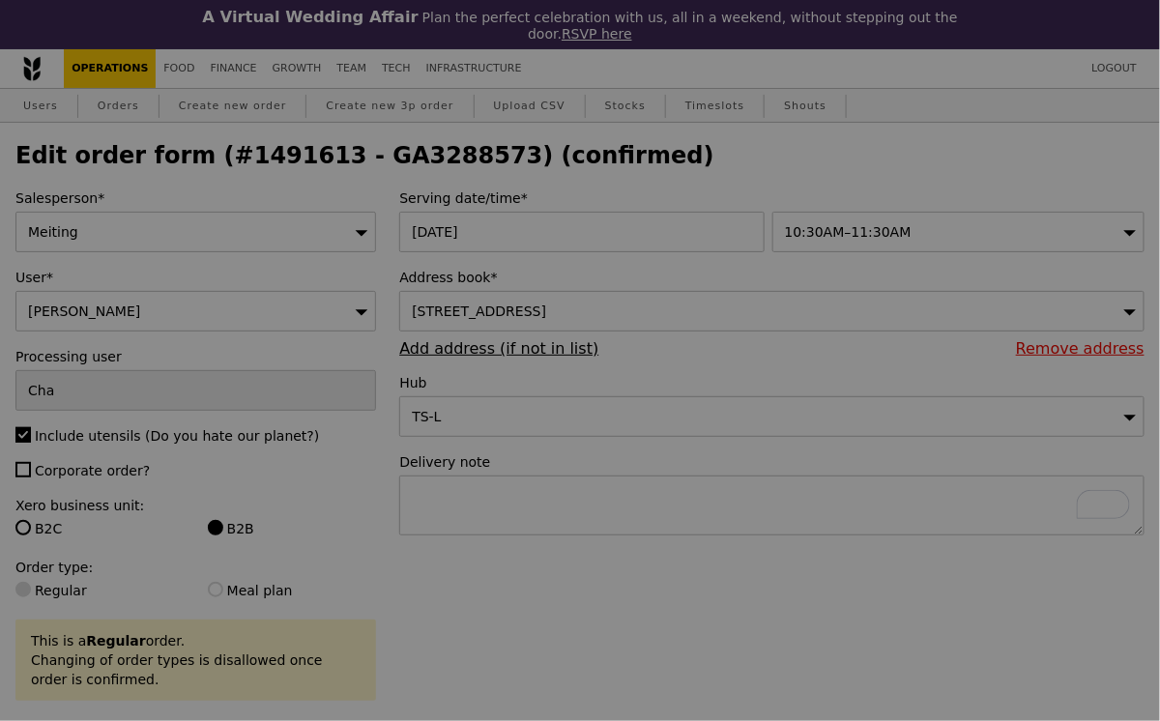
type input "Update"
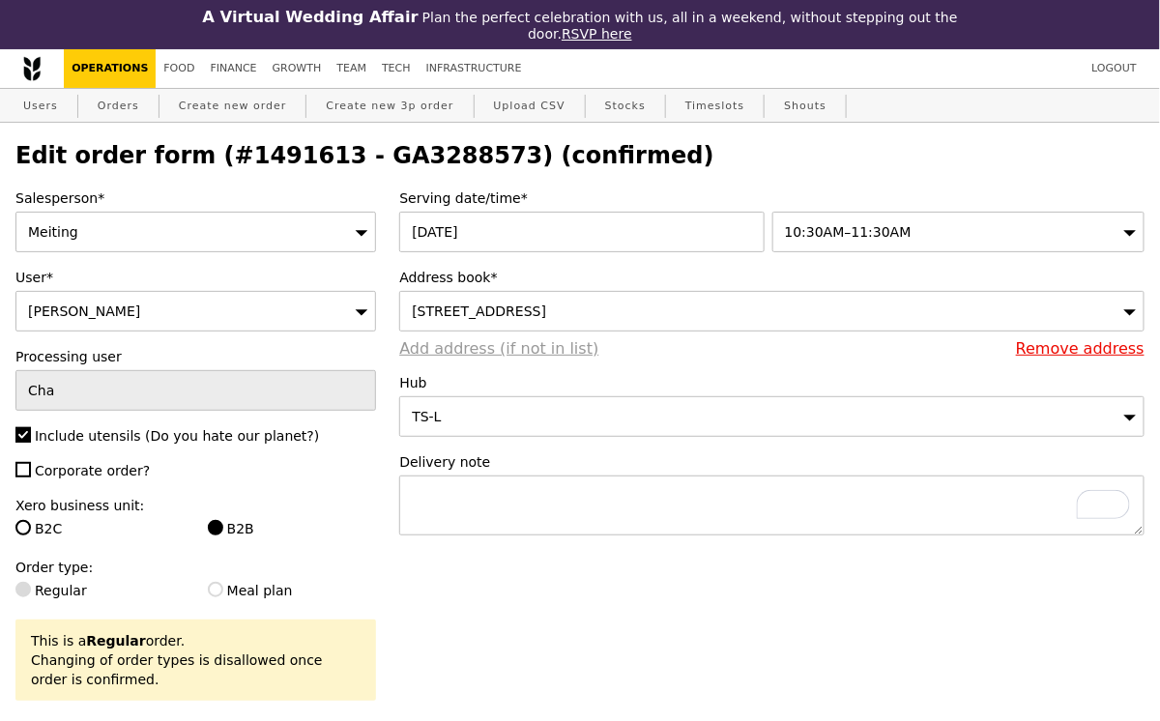
click at [552, 342] on link "Add address (if not in list)" at bounding box center [498, 348] width 199 height 18
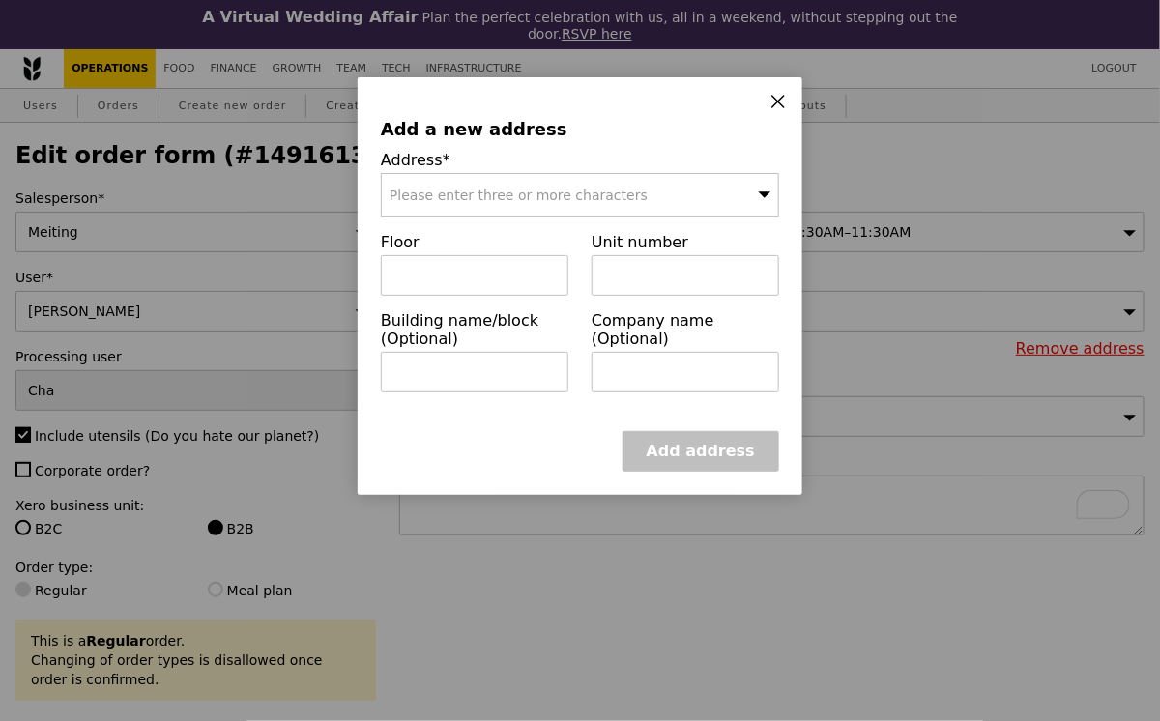
click at [554, 189] on span "Please enter three or more characters" at bounding box center [519, 195] width 258 height 15
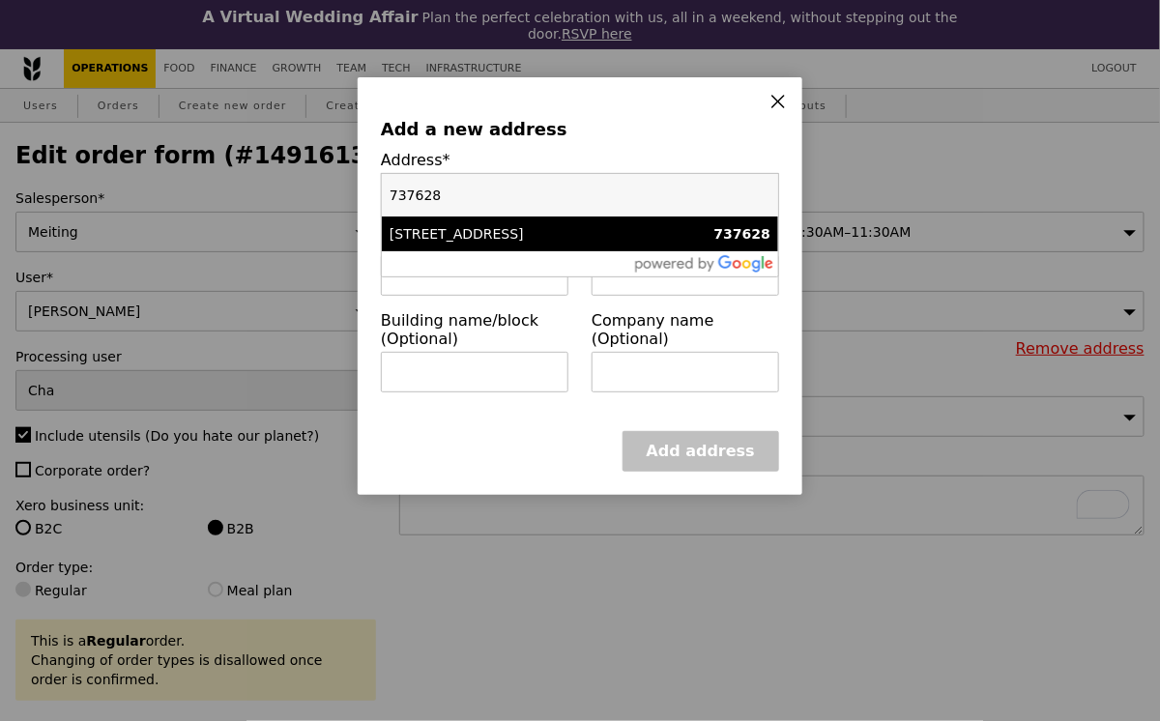
type input "737628"
click at [568, 234] on div "17 Woodlands Dr 17" at bounding box center [533, 233] width 286 height 19
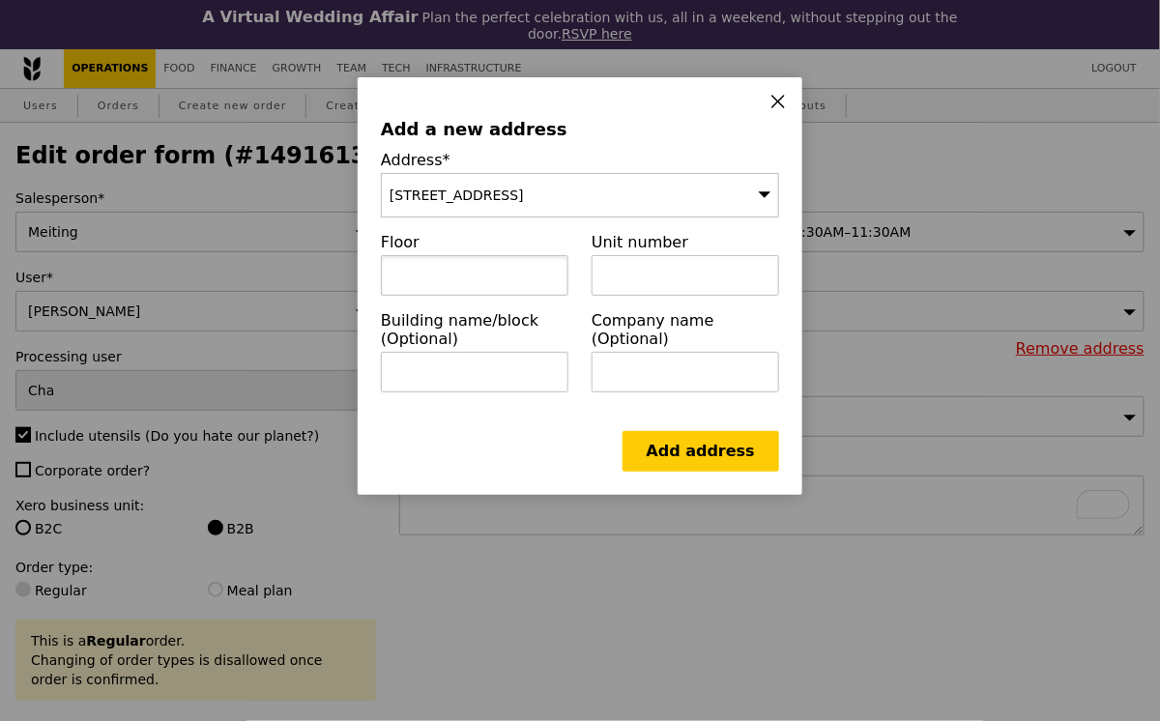
click at [481, 280] on input "text" at bounding box center [475, 275] width 188 height 41
paste input "LEVEL 1"
type input "LEVEL 1"
click at [681, 283] on input "text" at bounding box center [686, 275] width 188 height 41
paste input "TOWER D LOBBY D (CENTRAL ADMIN OFFICE TOWER 1 TOWER D)"
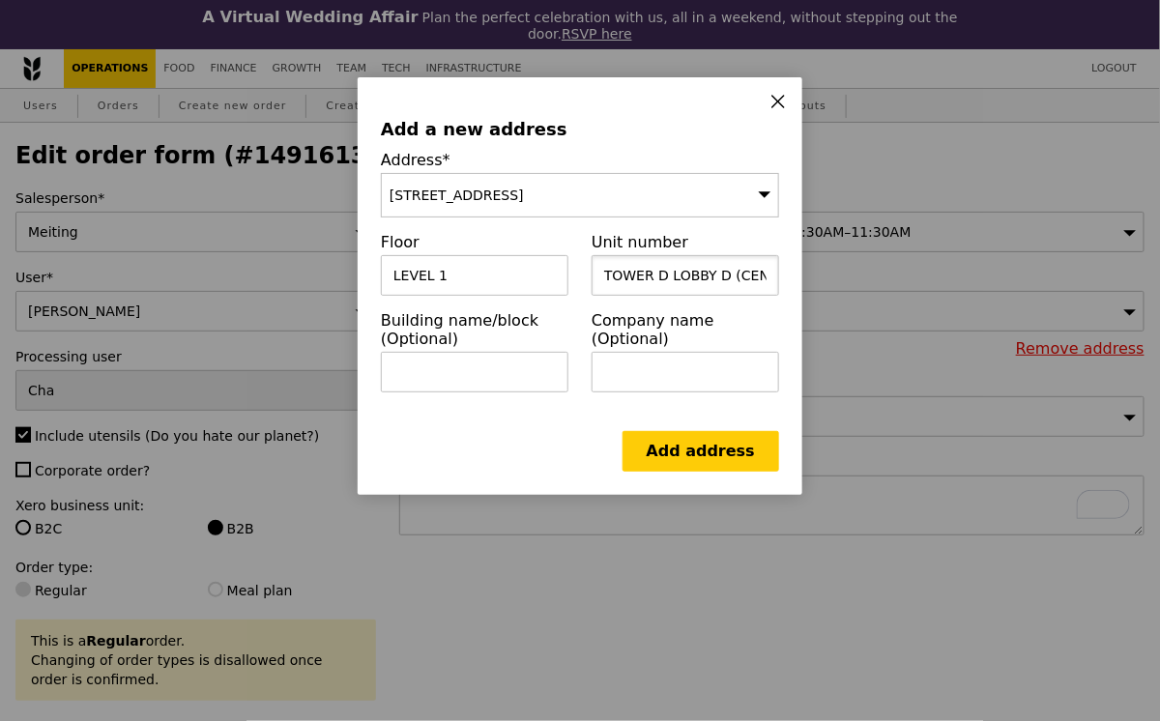
click at [727, 274] on input "TOWER D LOBBY D (CENTRAL ADMIN OFFICE TOWER 1 TOWER D)" at bounding box center [686, 275] width 188 height 41
paste input "WOODLANDS HEALTH CAMPUS"
type input "TOWER D LOBBY D WOODLANDS HEALTH CAMPUS (CENTRAL ADMIN OFFICE TOWER 1 TOWER D)"
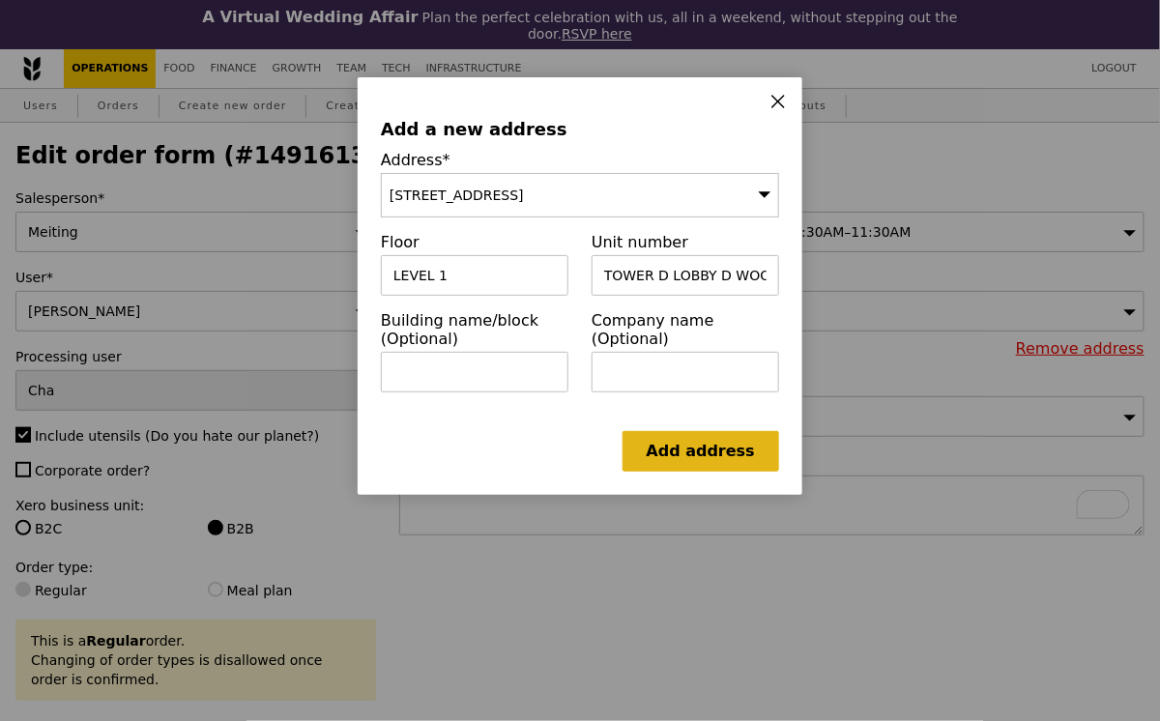
click at [711, 449] on link "Add address" at bounding box center [701, 451] width 157 height 41
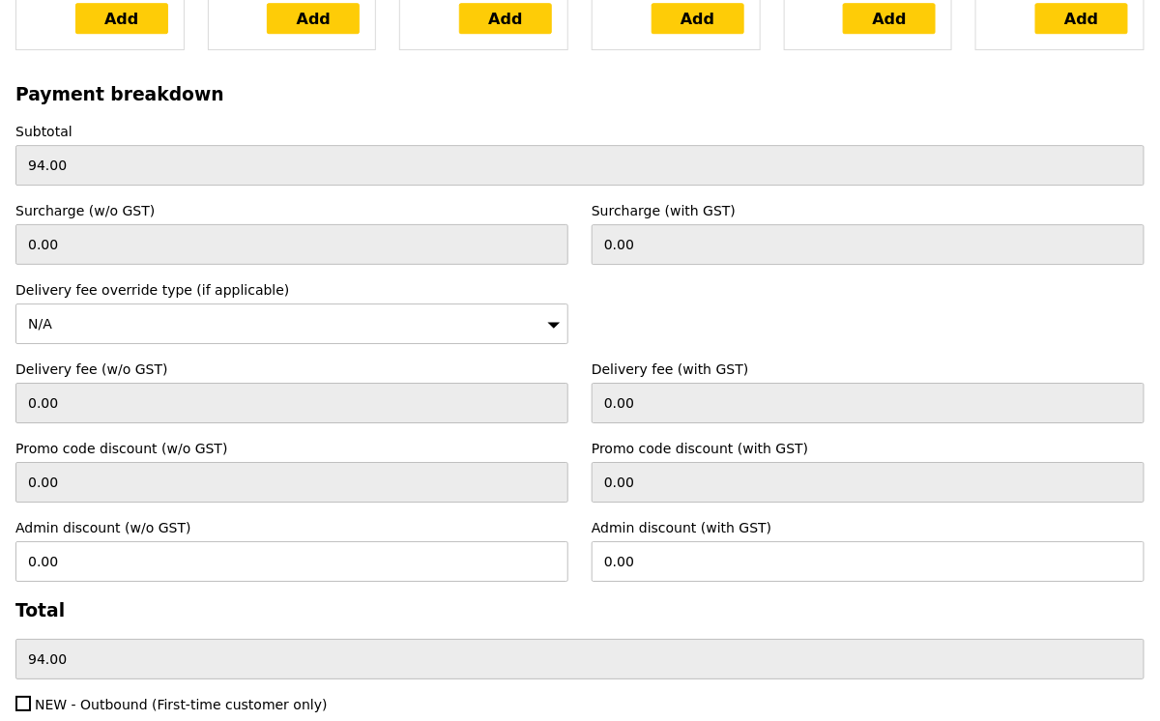
scroll to position [5970, 0]
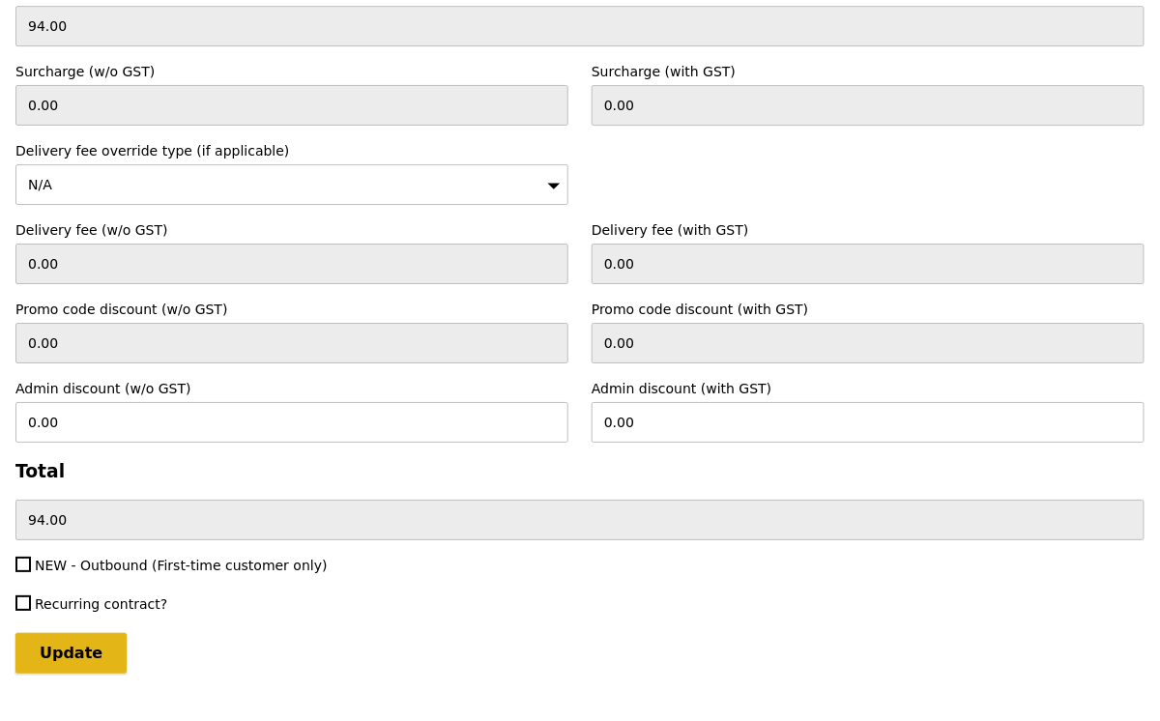
click at [86, 633] on input "Update" at bounding box center [70, 653] width 111 height 41
type input "Loading..."
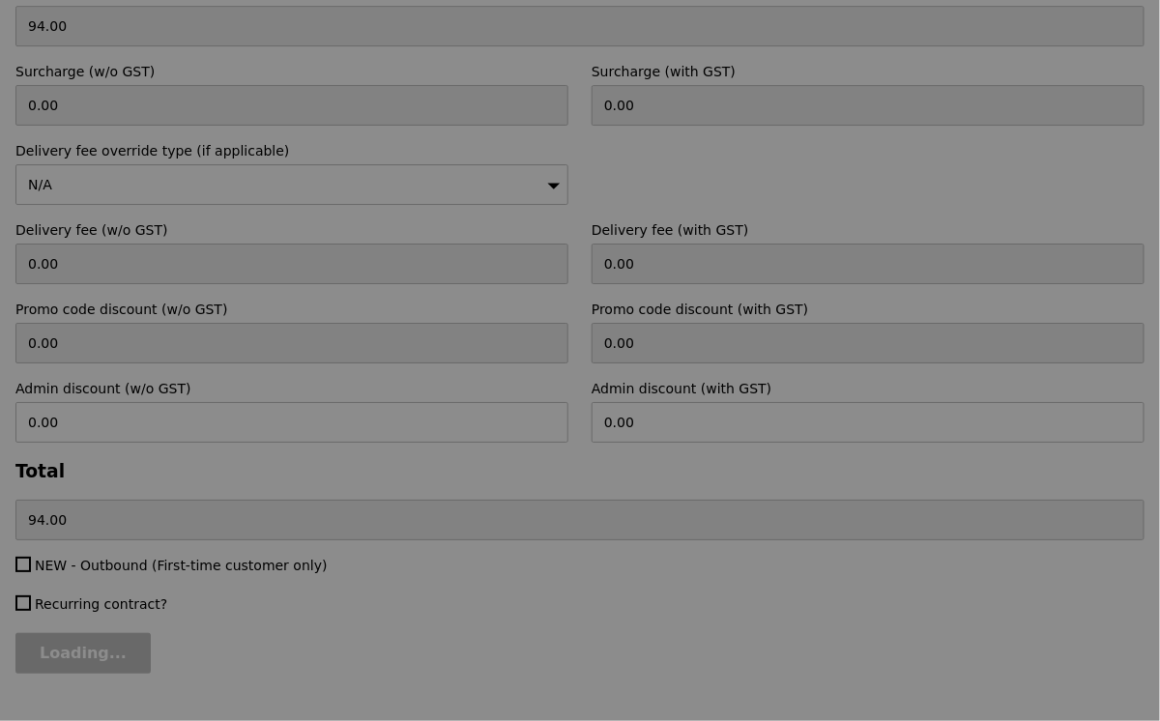
type input "9.40"
type input "10.25"
type input "104.25"
type input "Update"
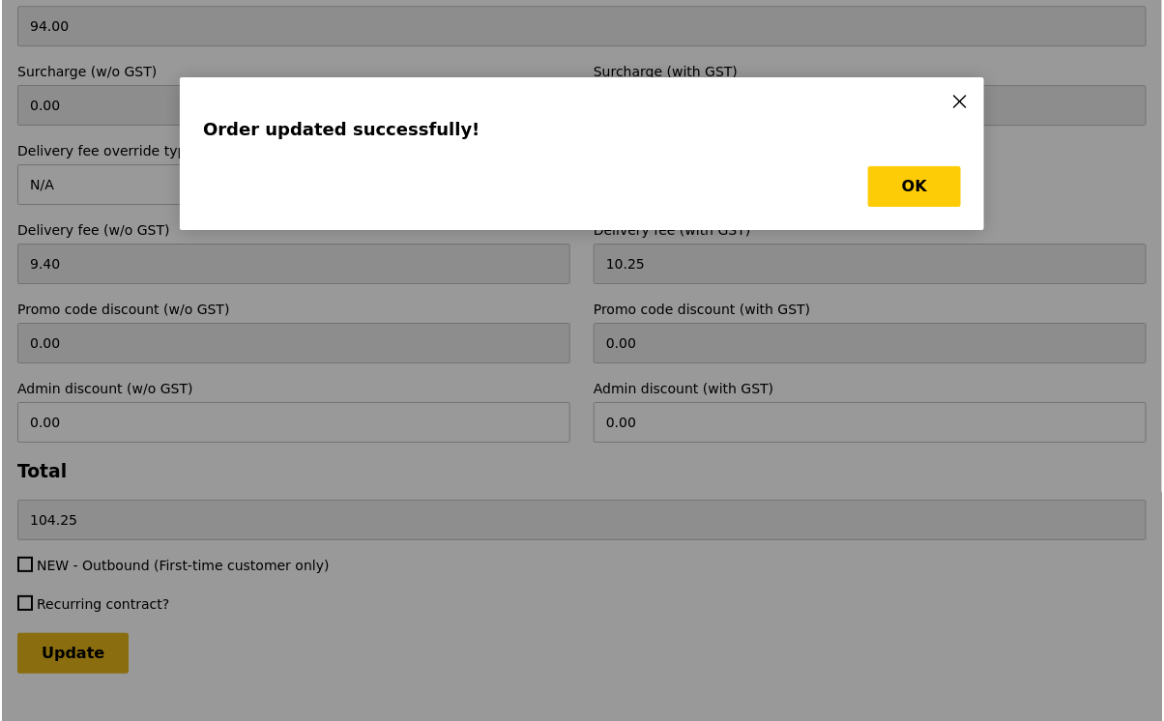
scroll to position [0, 0]
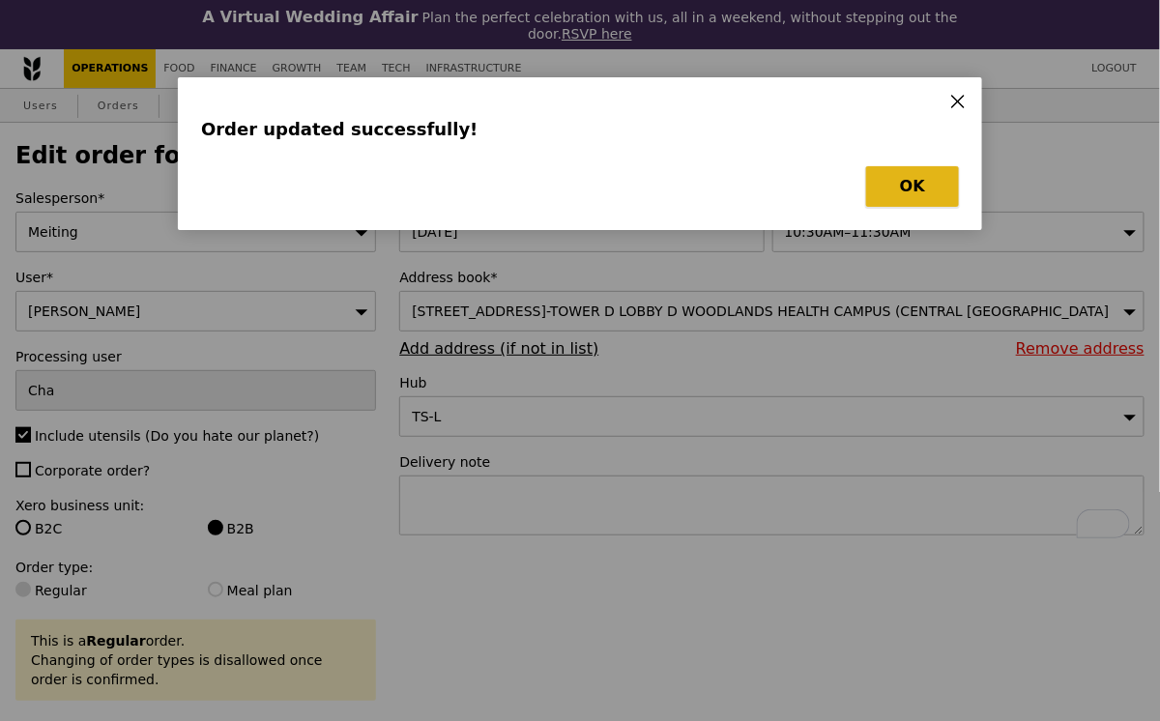
click at [909, 192] on button "OK" at bounding box center [912, 186] width 93 height 41
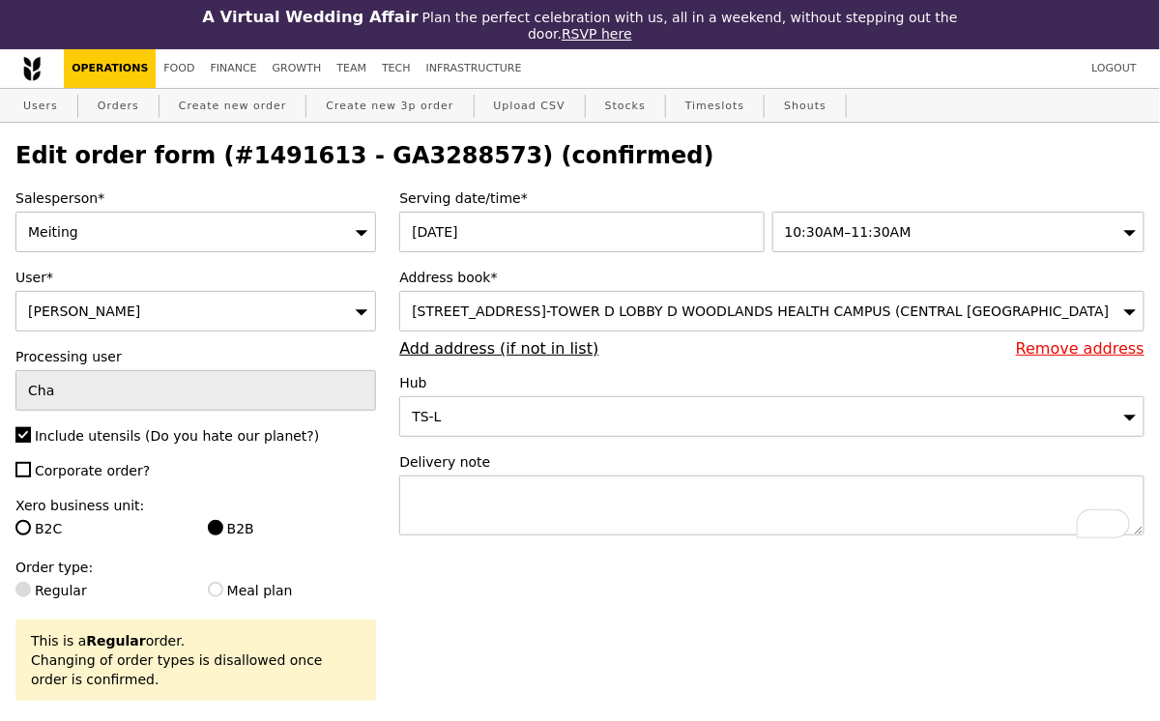
click at [727, 151] on h2 "Edit order form (#1491613 - GA3288573) (confirmed)" at bounding box center [579, 155] width 1129 height 27
click at [377, 152] on h2 "Edit order form (#1491613 - GA3288573) (confirmed)" at bounding box center [579, 155] width 1129 height 27
copy h2 "GA3288573"
click at [122, 109] on link "Orders" at bounding box center [118, 106] width 57 height 35
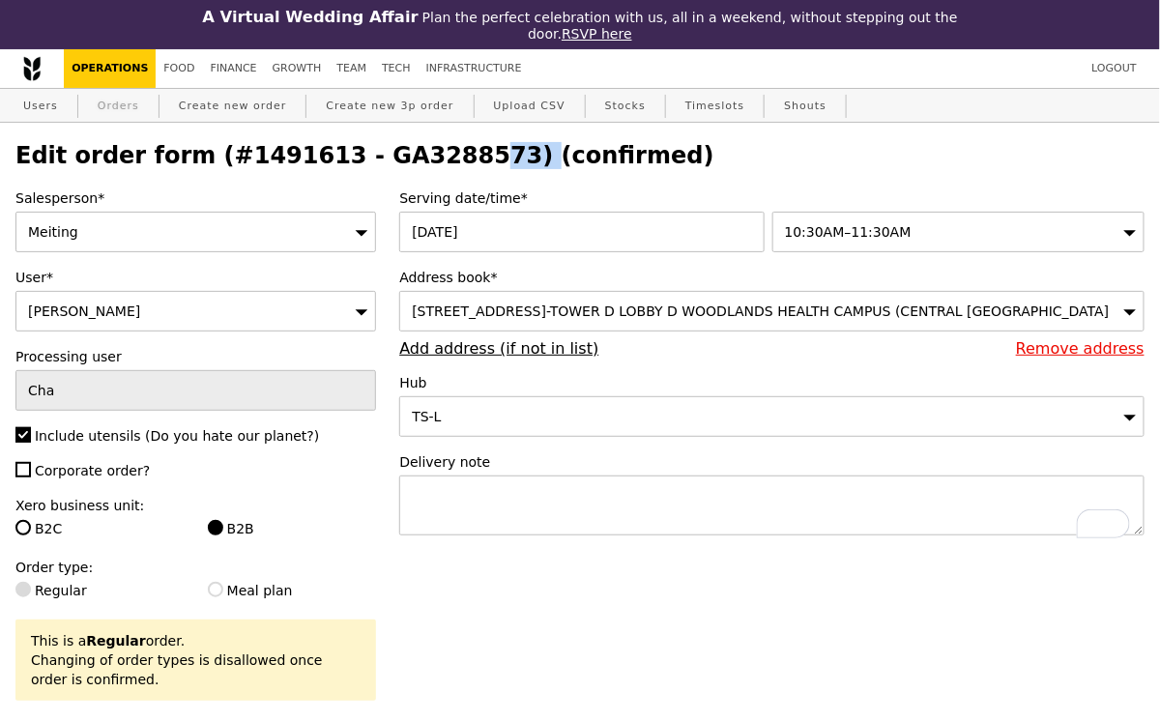
select select "100"
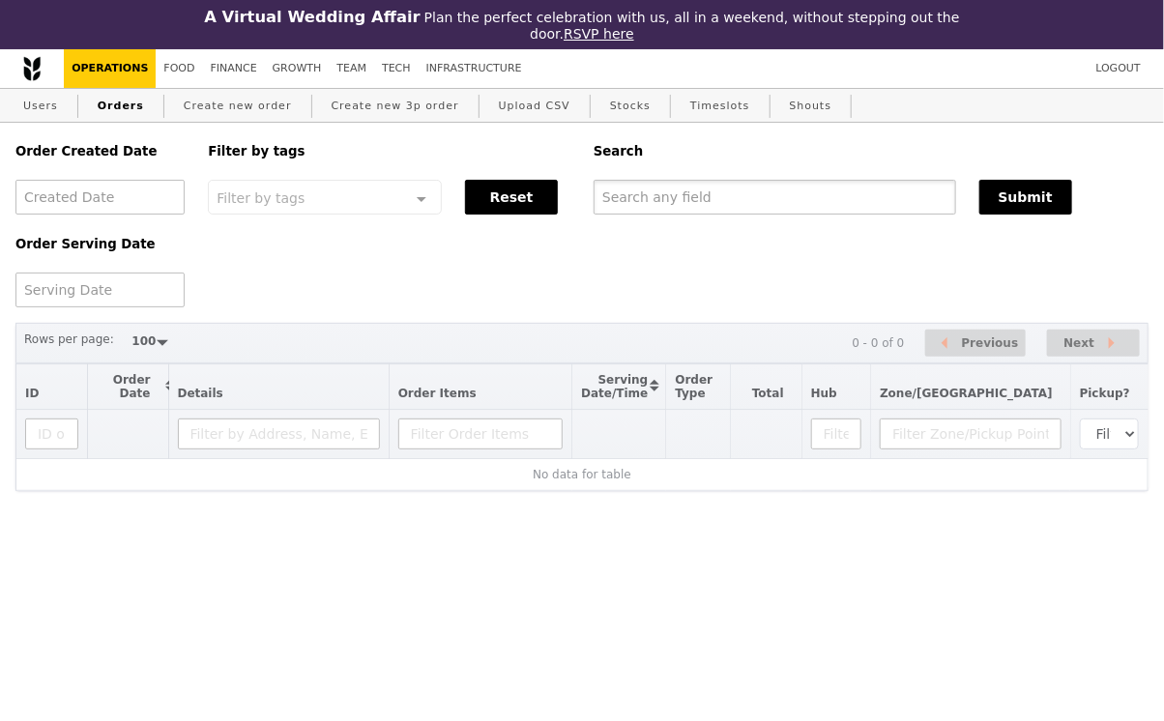
click at [673, 204] on input "text" at bounding box center [775, 197] width 363 height 35
paste input "GA3288573"
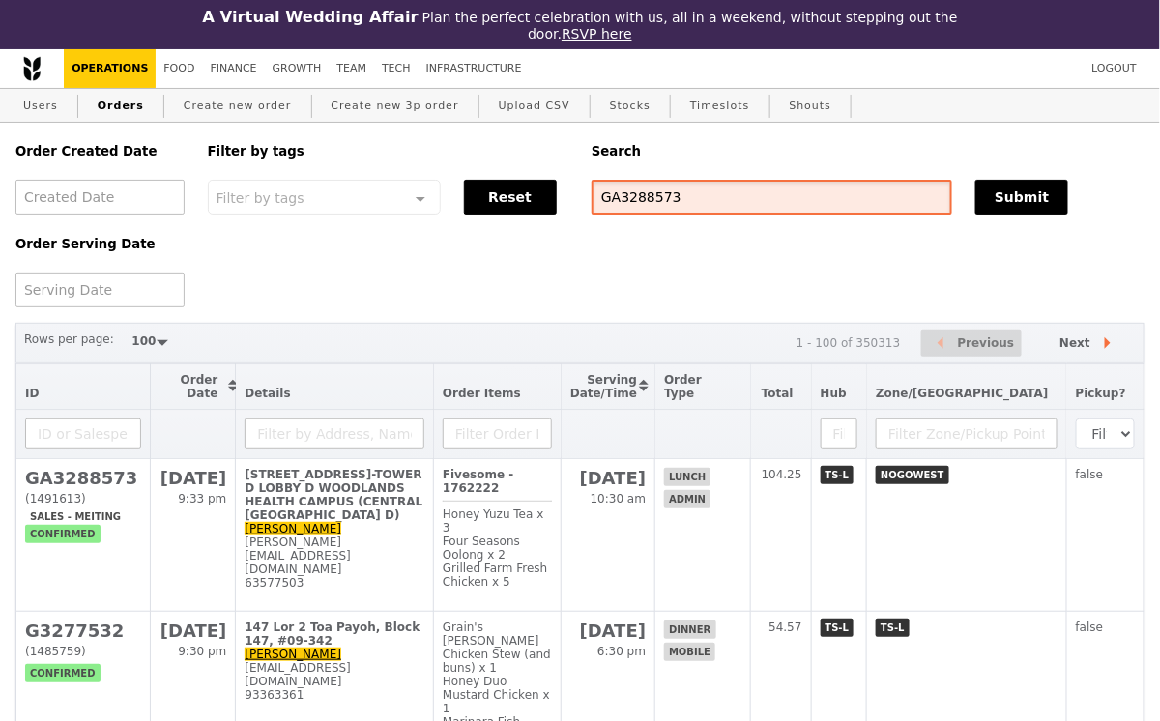
type input "GA3288573"
click at [1011, 217] on div "Order Created Date Order Serving Date Filter by tags Filter by tags Meal_Plan W…" at bounding box center [580, 215] width 1153 height 185
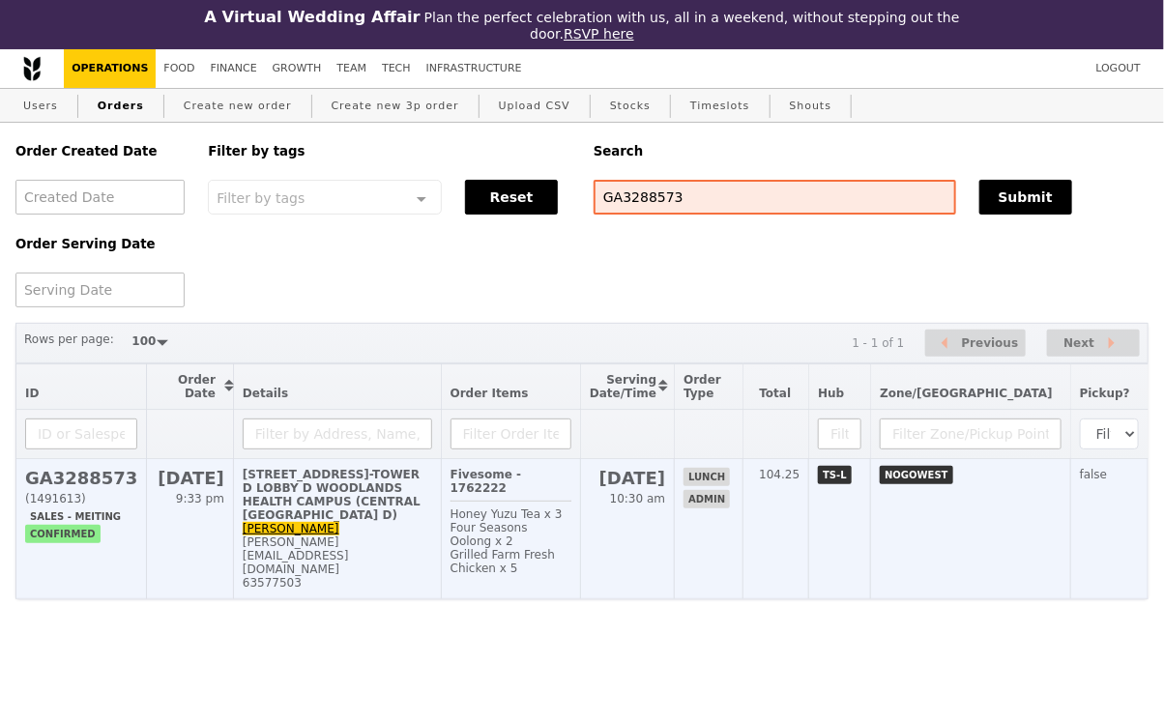
click at [386, 525] on td "17 Woodlands Dr 17, #LEVEL 1-TOWER D LOBBY D WOODLANDS HEALTH CAMPUS (CENTRAL A…" at bounding box center [337, 529] width 208 height 140
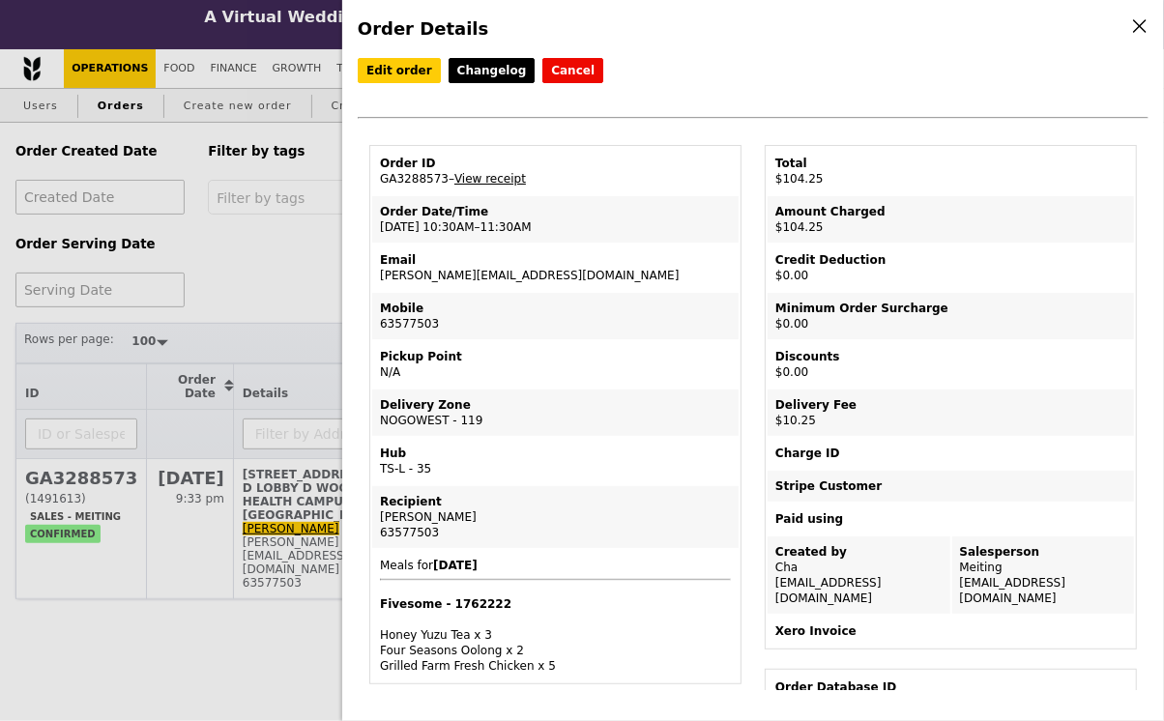
click at [495, 175] on link "View receipt" at bounding box center [490, 179] width 72 height 14
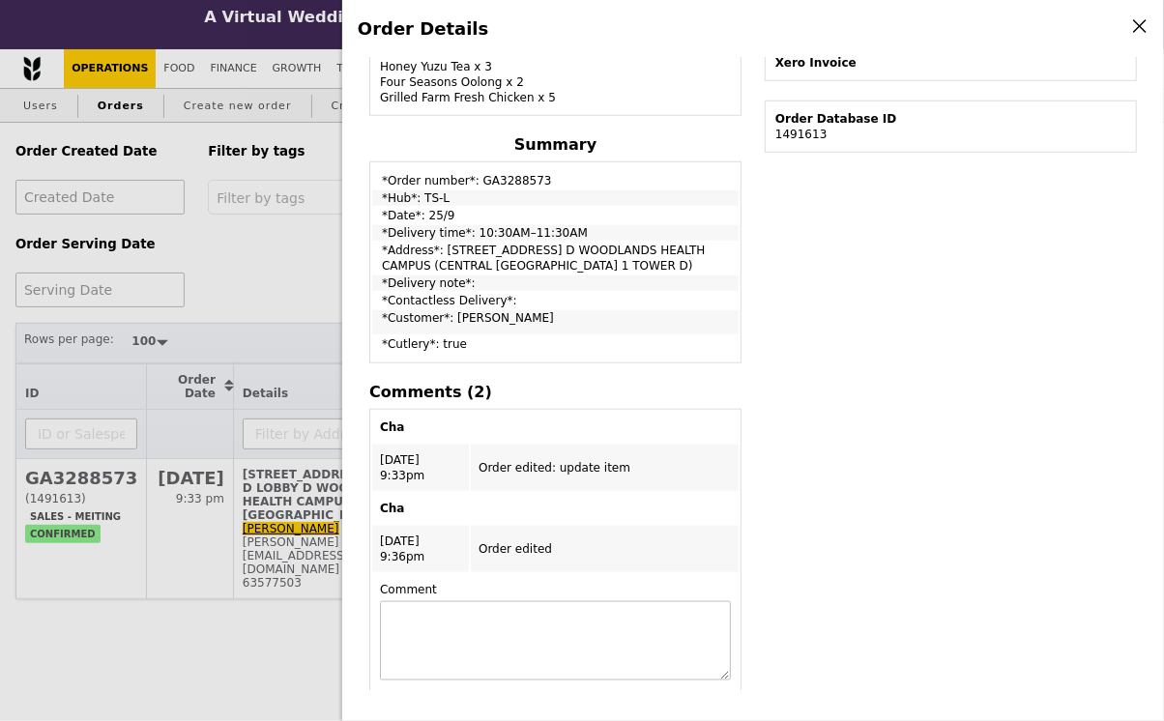
scroll to position [602, 0]
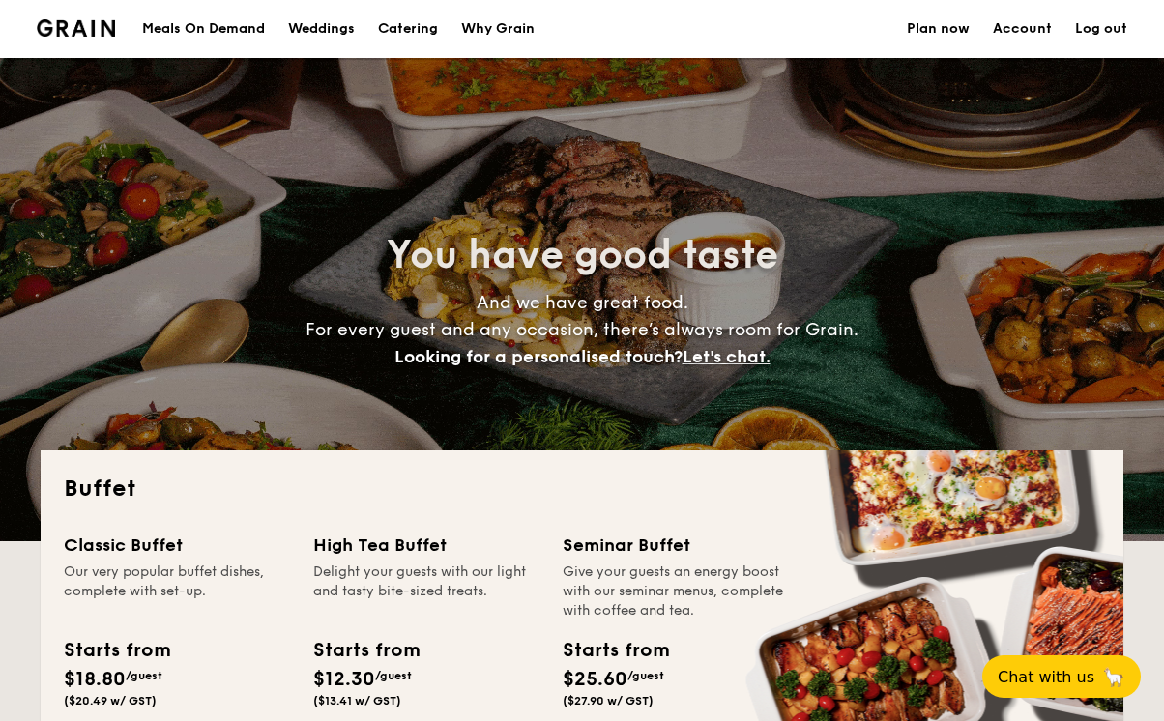
select select
click at [226, 26] on div "Meals On Demand" at bounding box center [203, 29] width 123 height 58
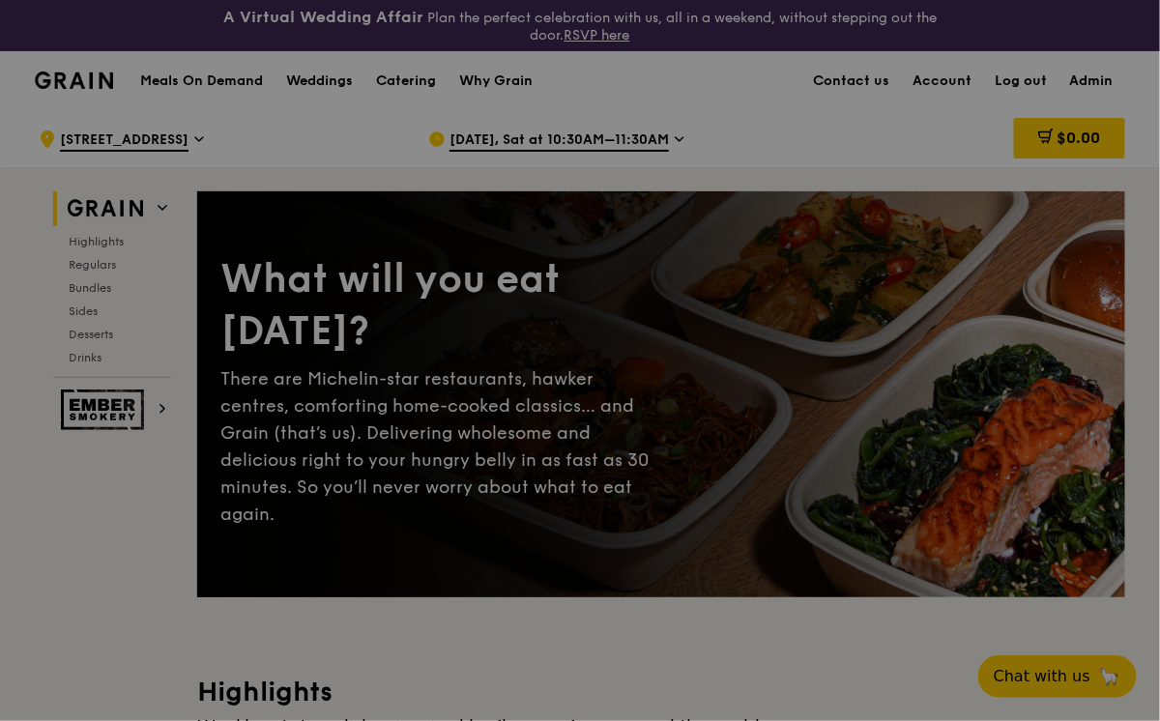
click at [532, 138] on div at bounding box center [580, 360] width 1160 height 721
click at [555, 141] on span "Sep 20, Sat at 10:30AM–11:30AM" at bounding box center [560, 141] width 220 height 21
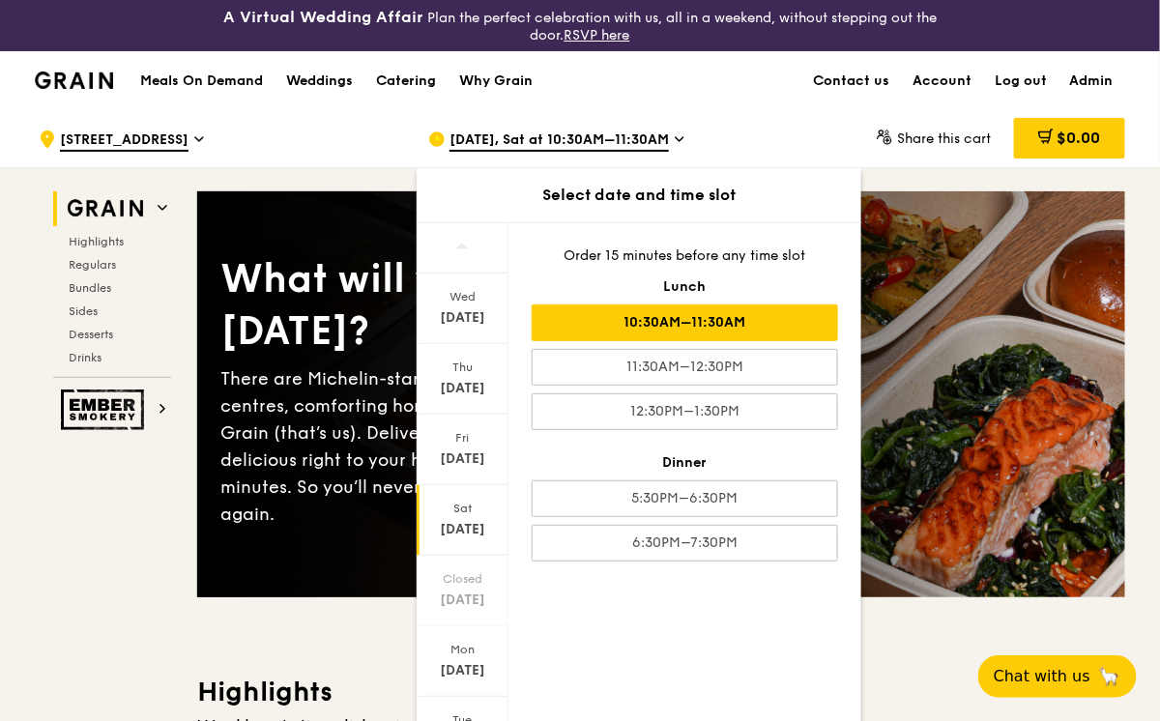
scroll to position [74, 0]
click at [459, 709] on icon at bounding box center [462, 716] width 14 height 15
click at [482, 305] on div "Sep 25" at bounding box center [463, 314] width 86 height 19
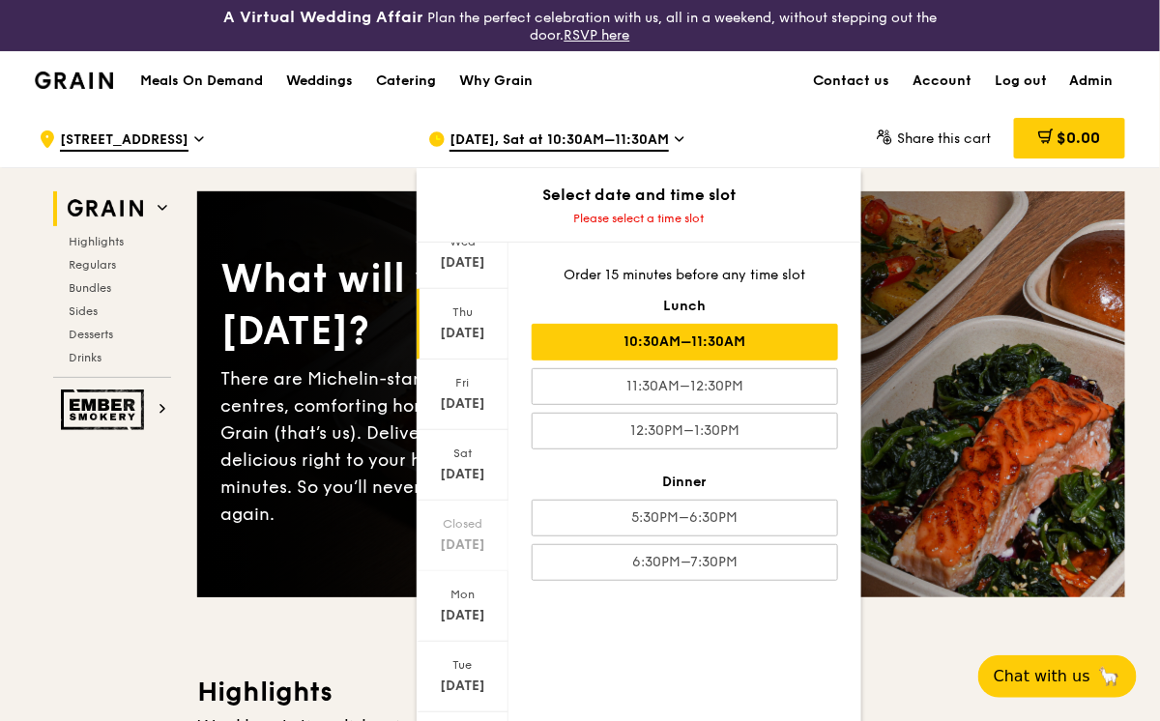
click at [631, 340] on div "10:30AM–11:30AM" at bounding box center [685, 342] width 307 height 37
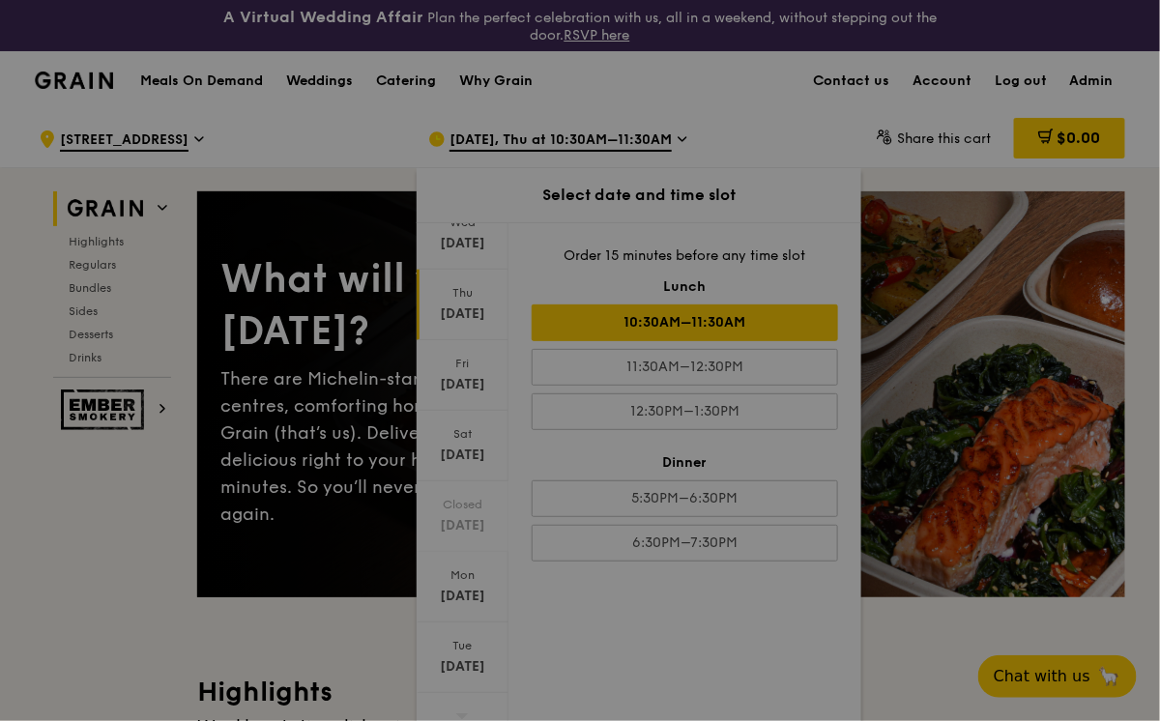
click at [98, 542] on div at bounding box center [580, 360] width 1160 height 721
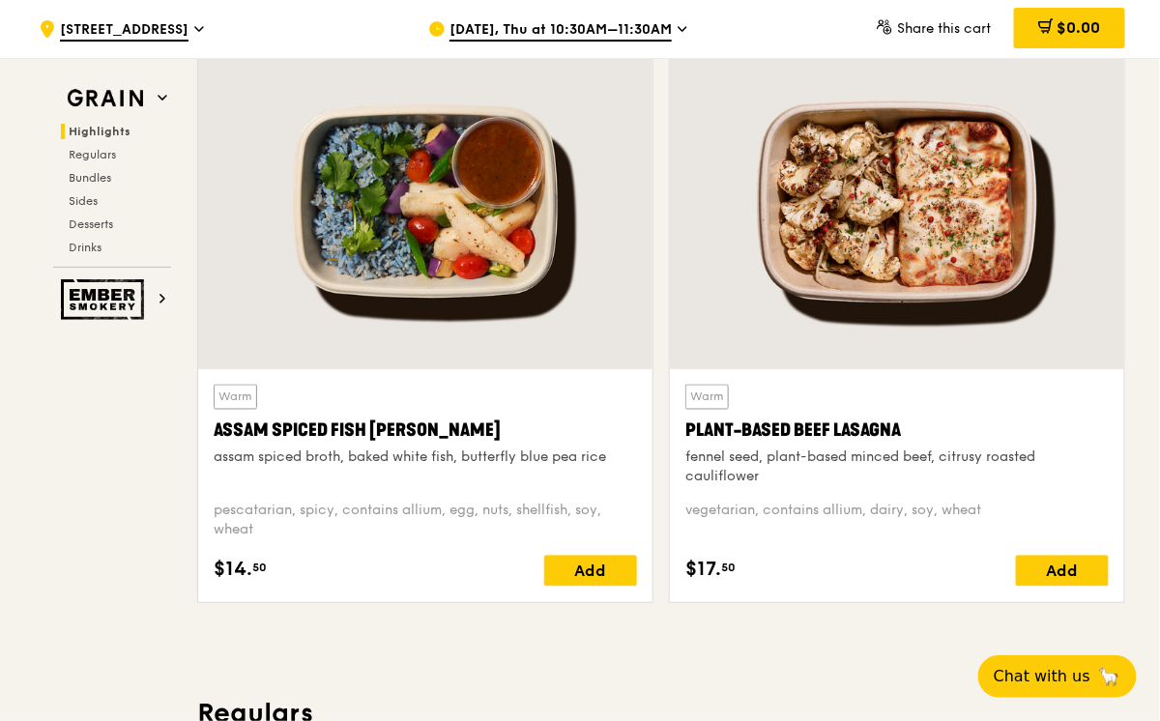
scroll to position [755, 0]
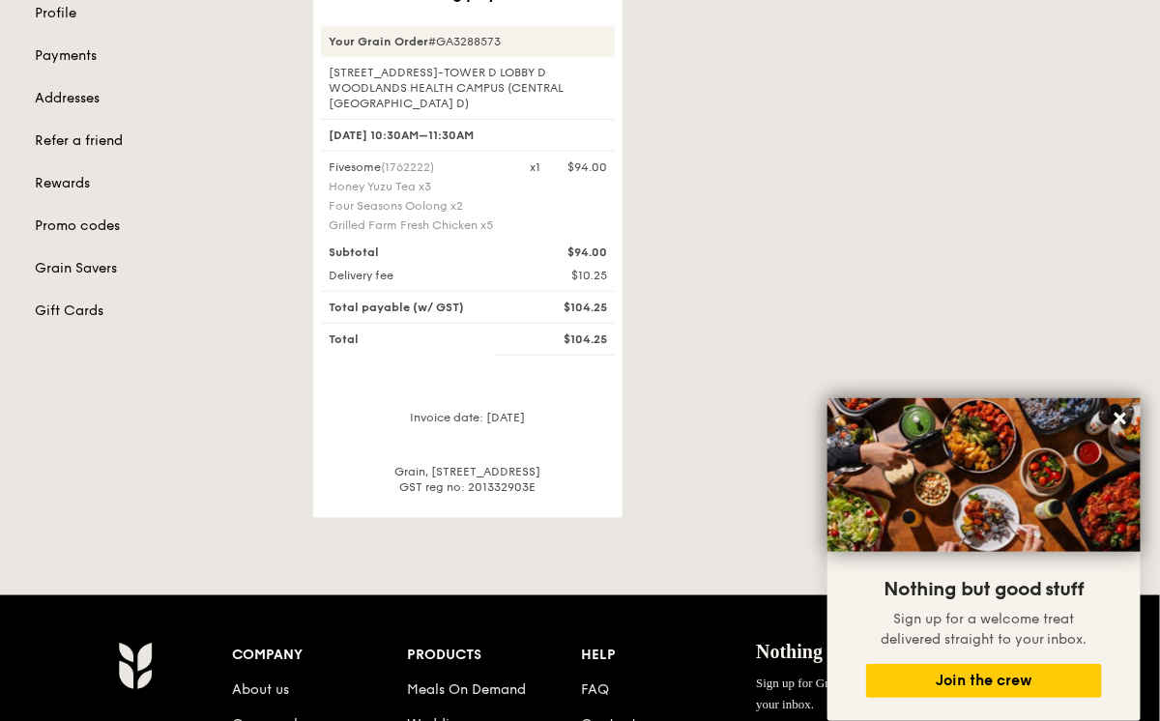
scroll to position [304, 0]
